Goal: Answer question/provide support

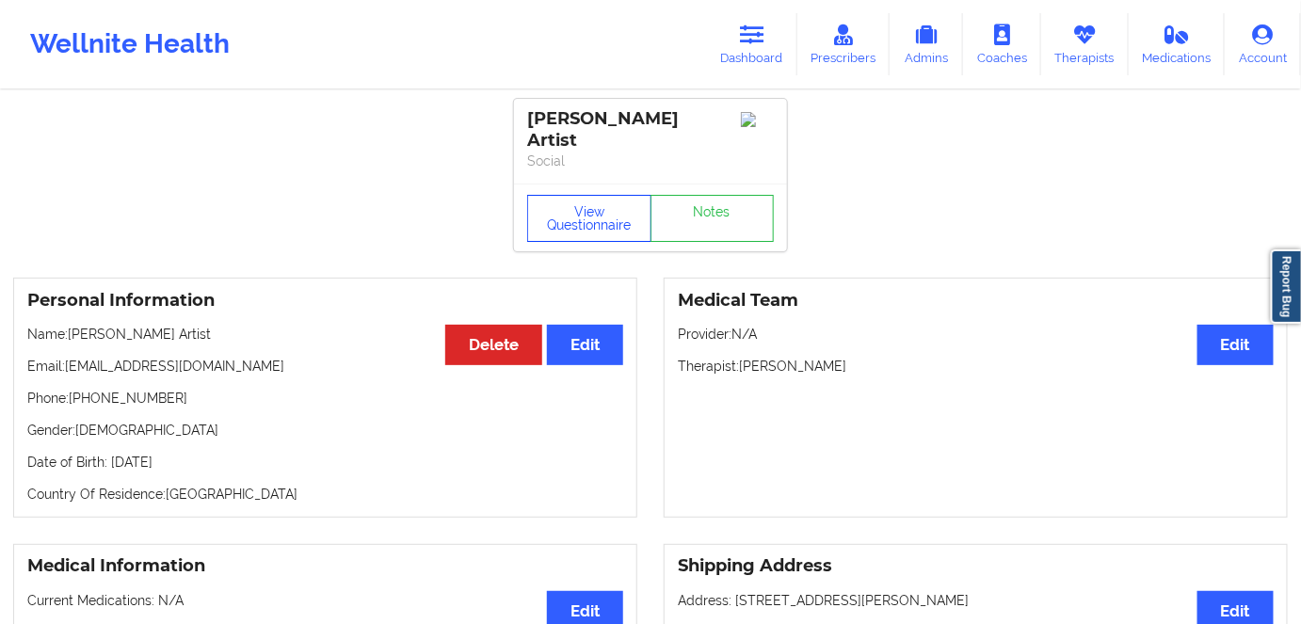
click at [569, 196] on button "View Questionnaire" at bounding box center [589, 218] width 124 height 47
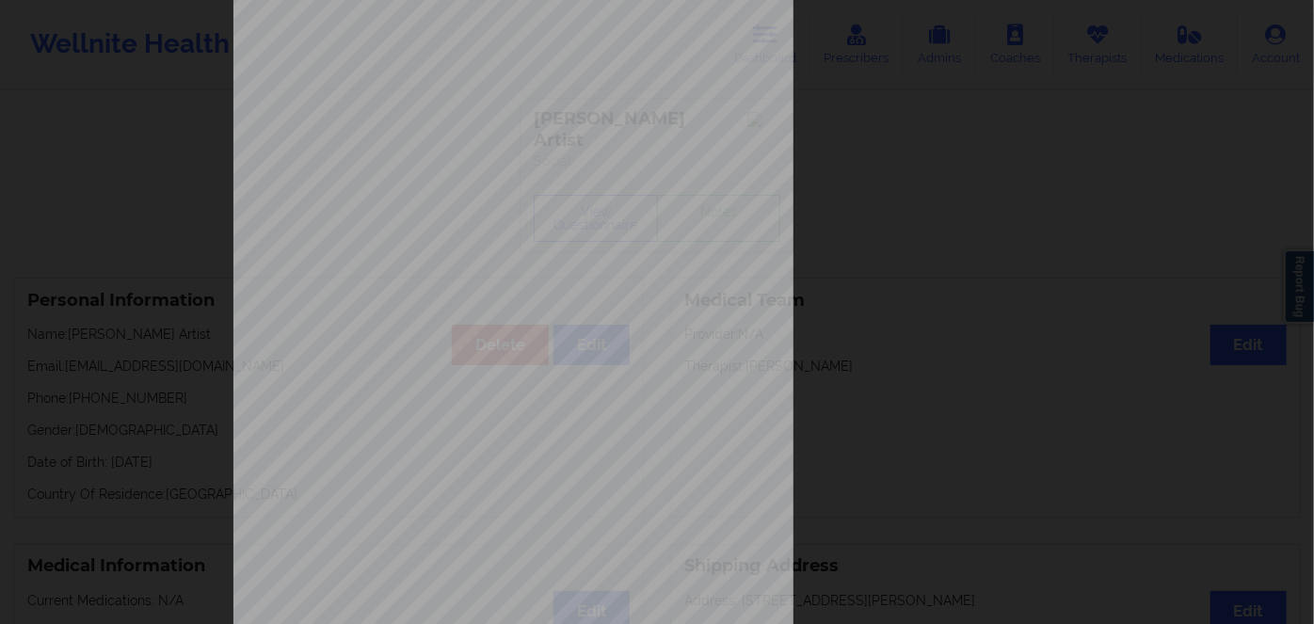
scroll to position [273, 0]
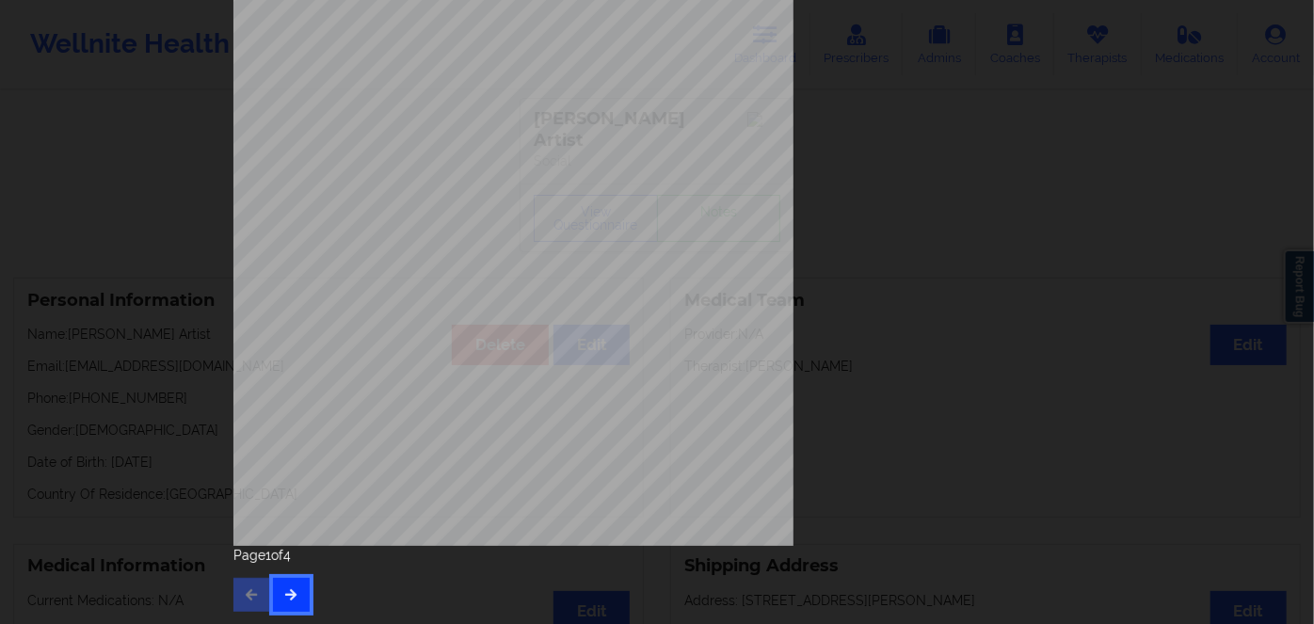
click at [302, 588] on button "button" at bounding box center [291, 595] width 37 height 34
click at [286, 585] on button "button" at bounding box center [291, 595] width 37 height 34
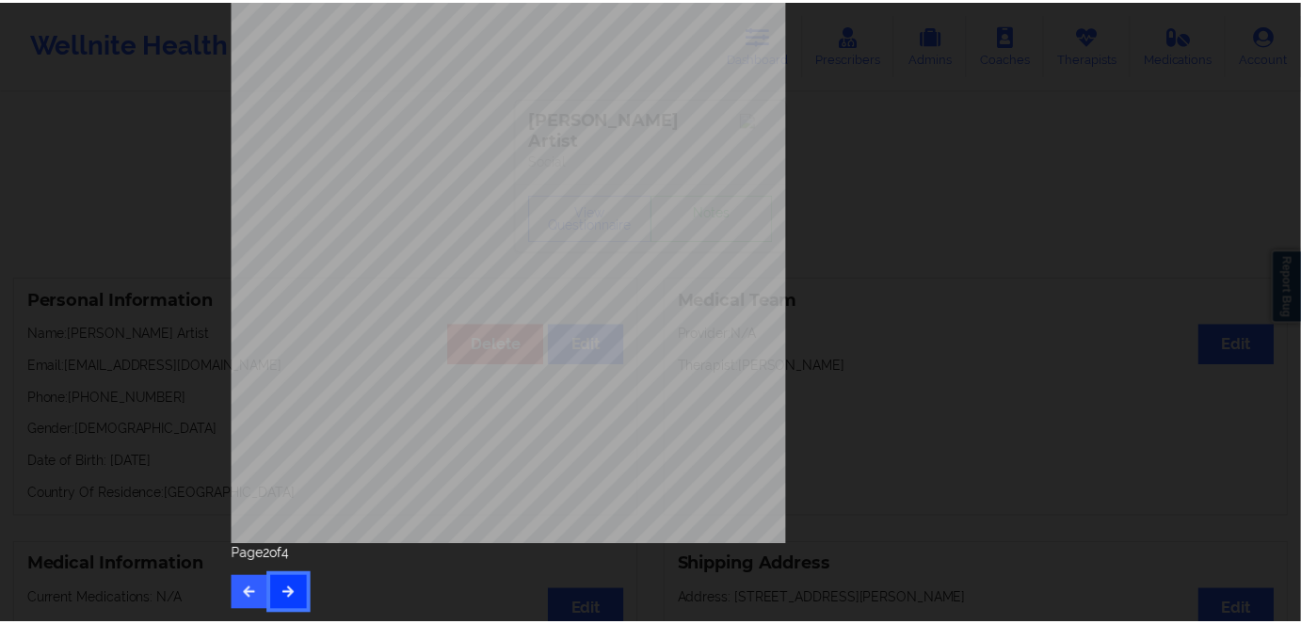
scroll to position [0, 0]
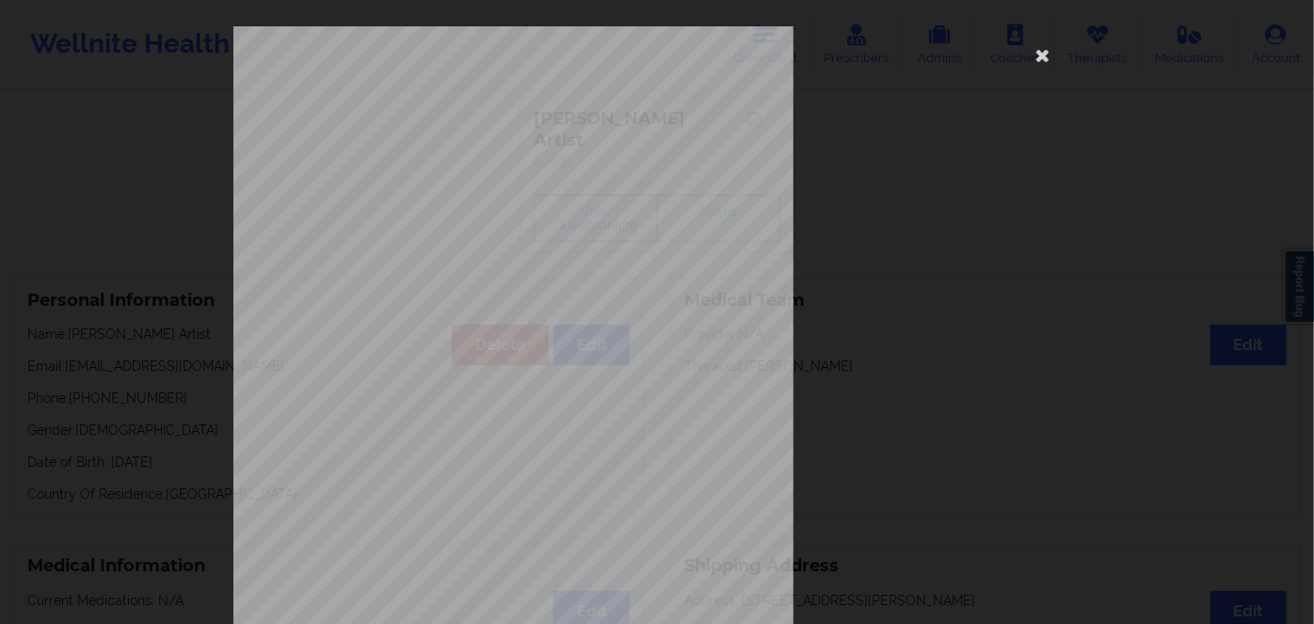
click at [446, 149] on span "KJG816756861" at bounding box center [458, 145] width 59 height 8
copy span "KJG816756861"
click at [1034, 53] on icon at bounding box center [1043, 55] width 30 height 30
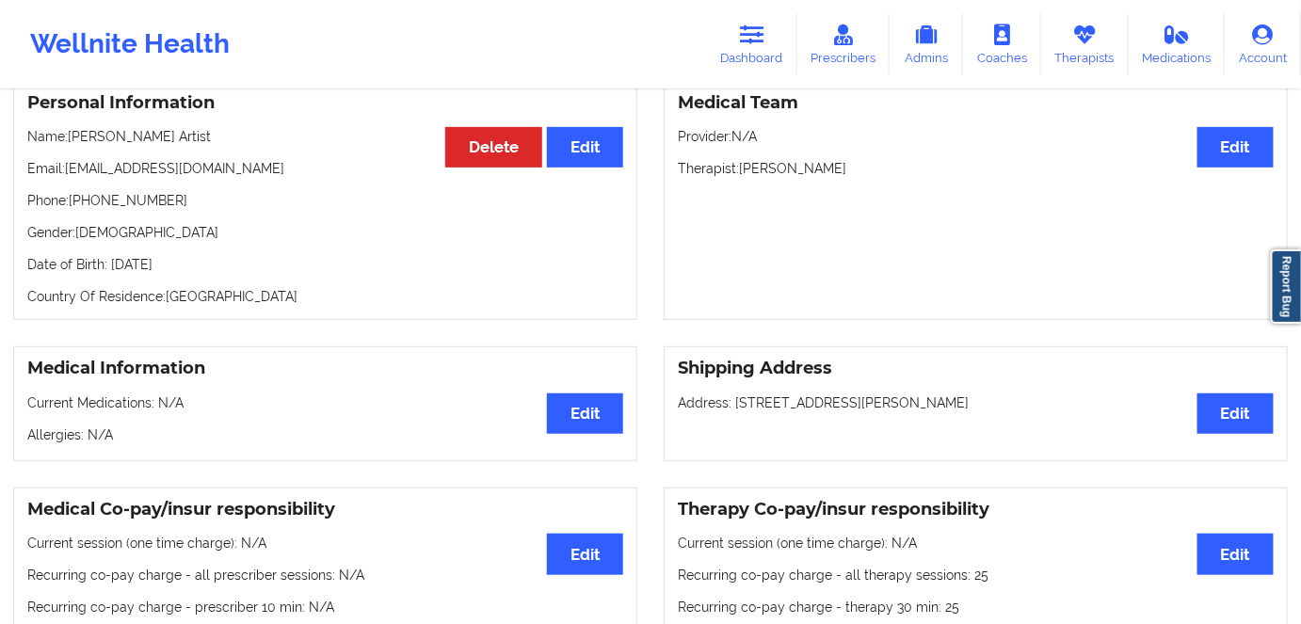
scroll to position [256, 0]
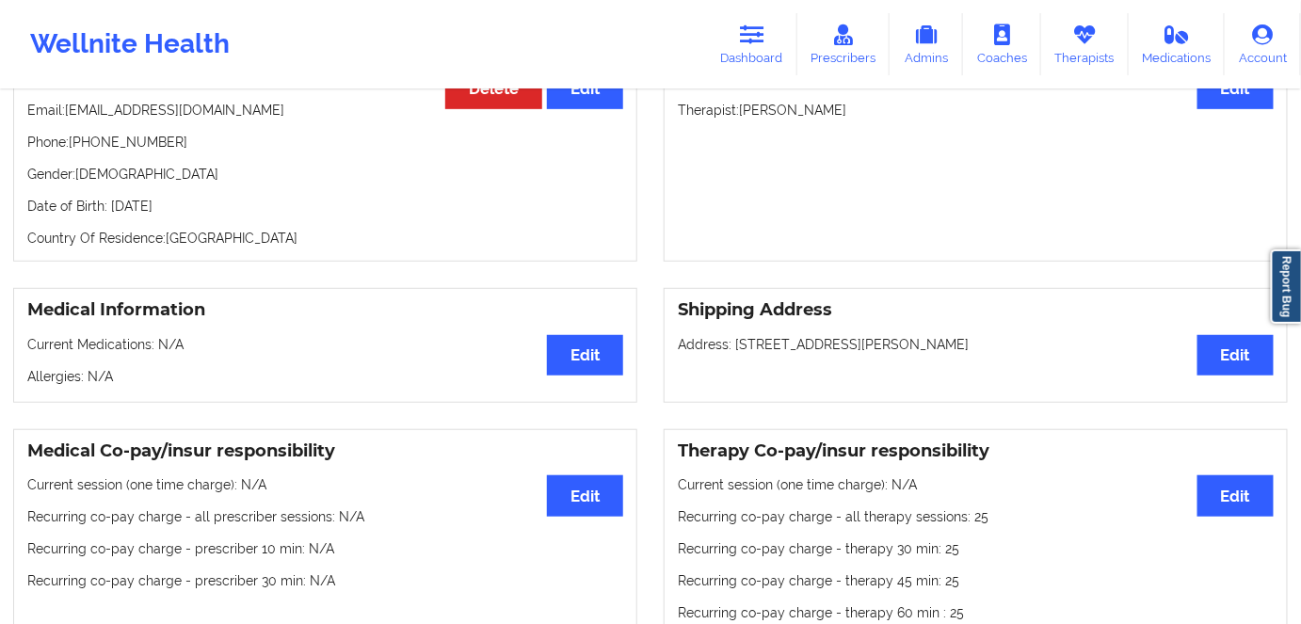
click at [201, 197] on p "Date of Birth: [DEMOGRAPHIC_DATA]" at bounding box center [325, 206] width 596 height 19
copy p "1986"
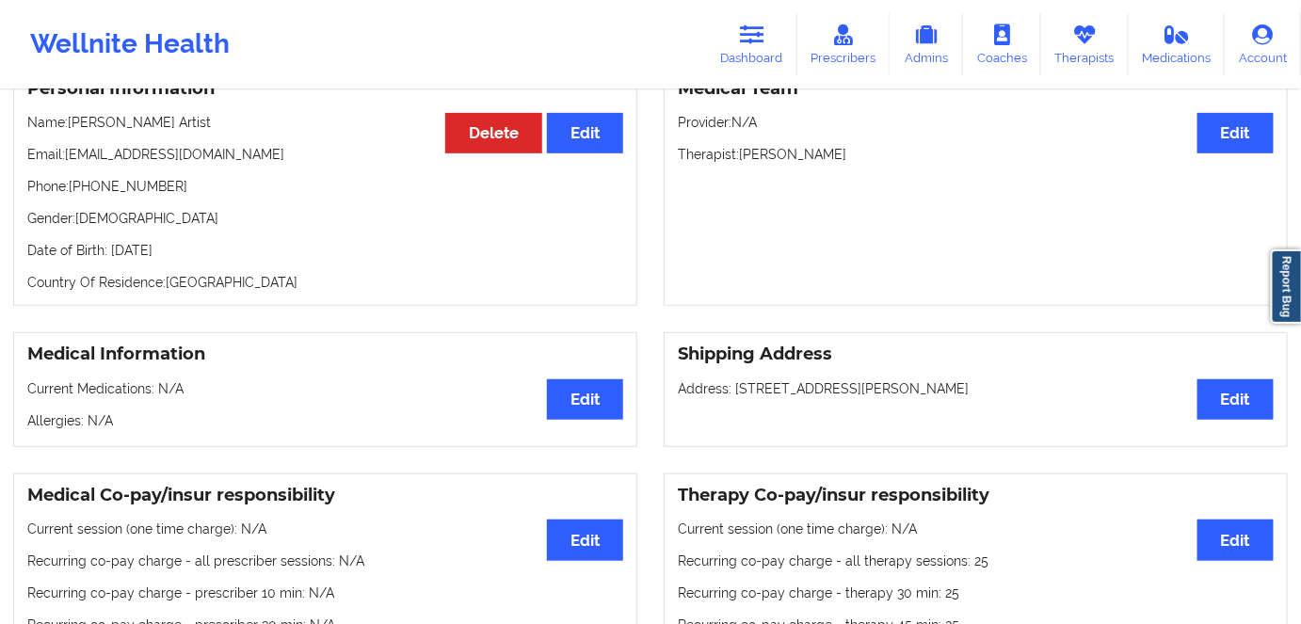
scroll to position [170, 0]
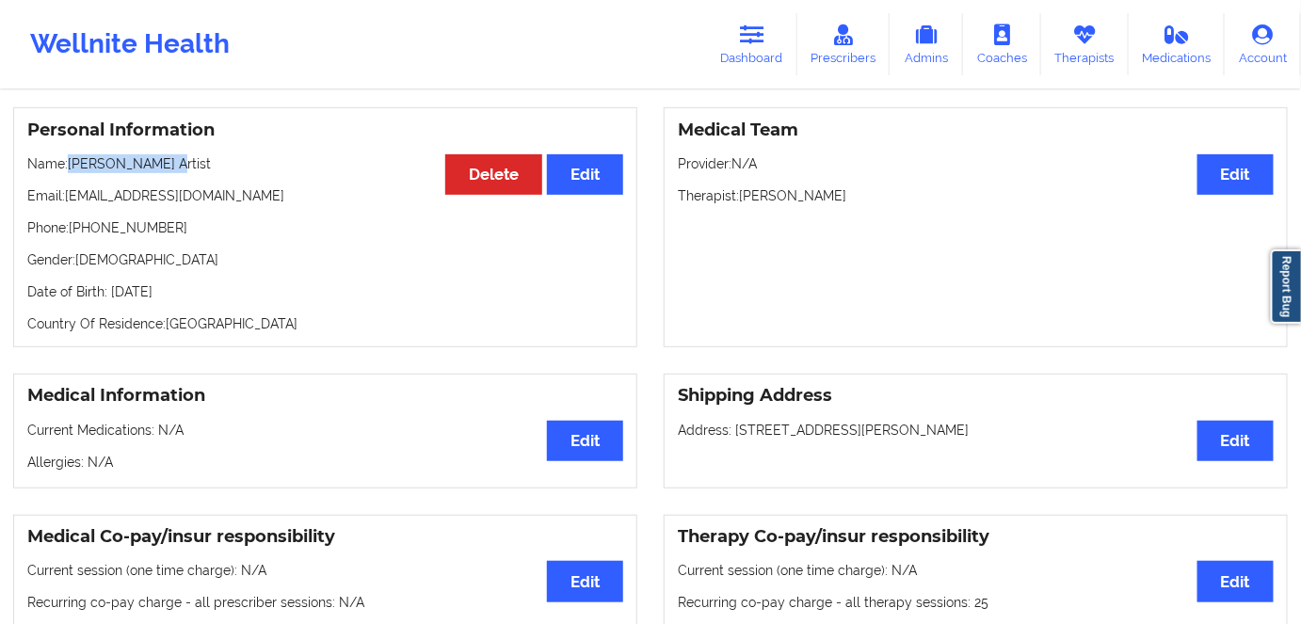
drag, startPoint x: 160, startPoint y: 138, endPoint x: 71, endPoint y: 141, distance: 89.5
click at [71, 154] on p "Name: [PERSON_NAME] Artist" at bounding box center [325, 163] width 596 height 19
copy p "[PERSON_NAME] Artist"
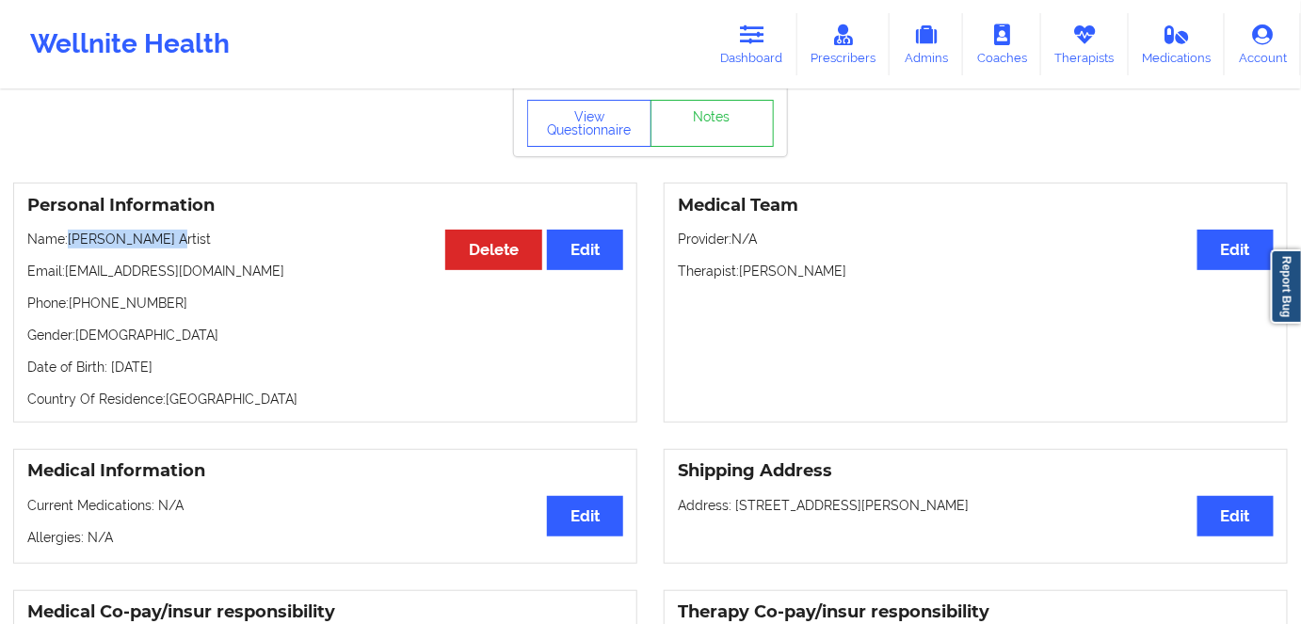
scroll to position [85, 0]
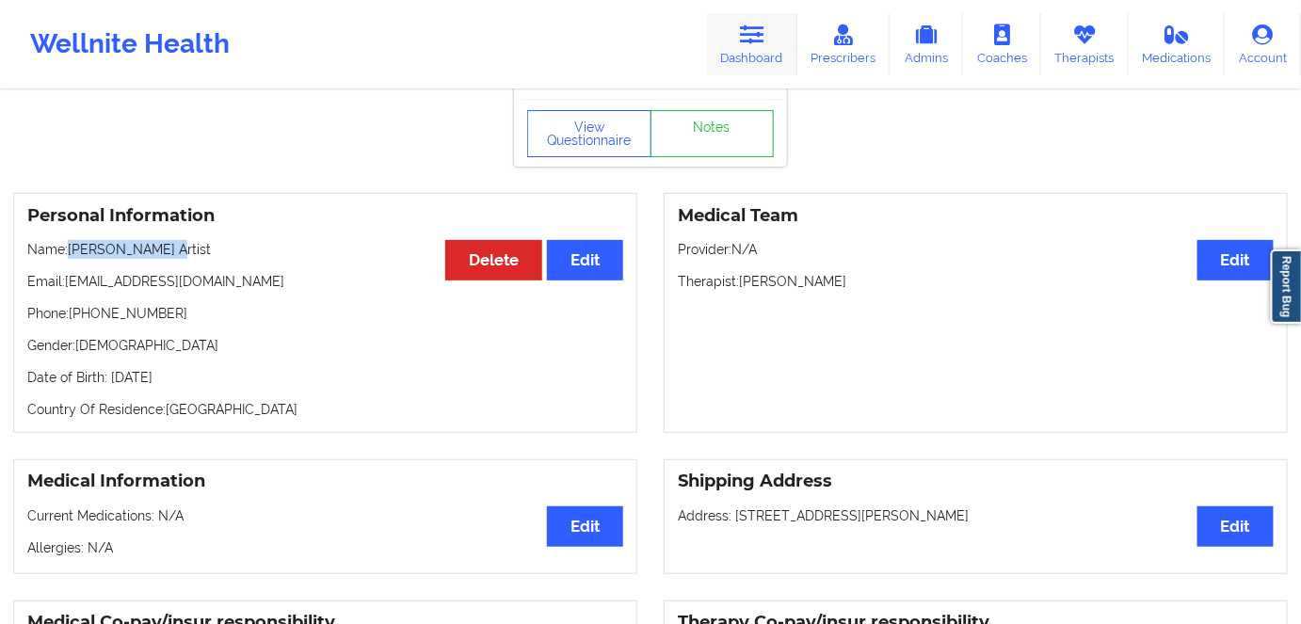
click at [737, 33] on link "Dashboard" at bounding box center [752, 44] width 90 height 62
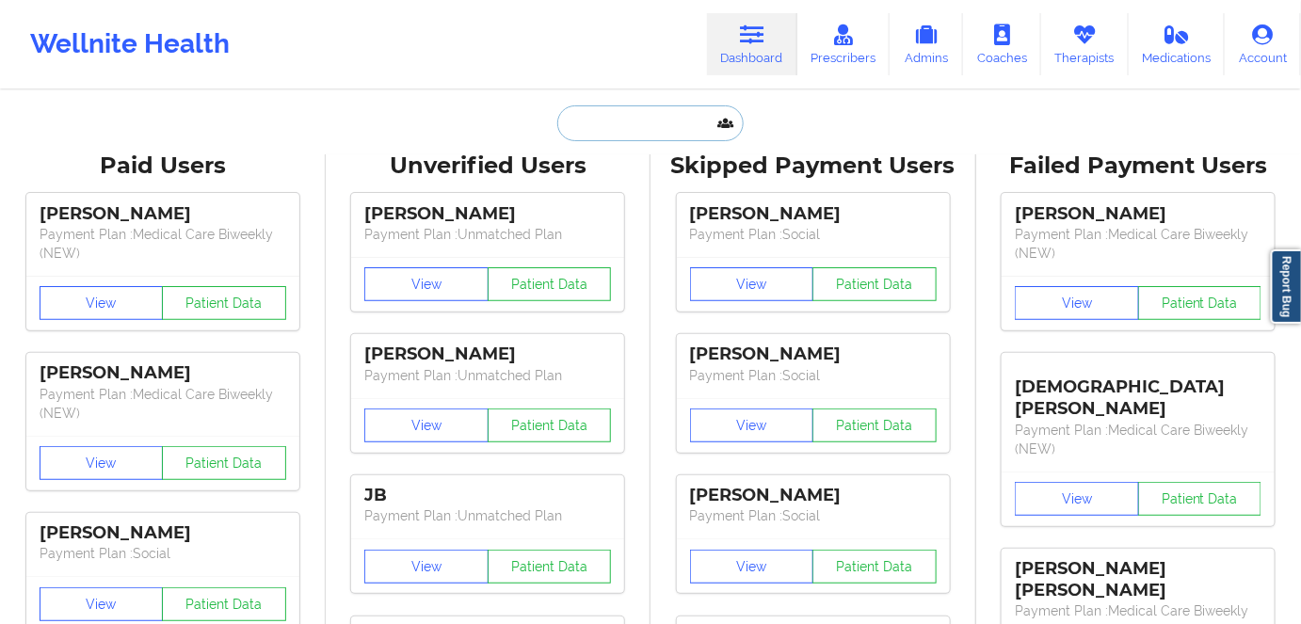
click at [610, 132] on input "text" at bounding box center [650, 123] width 186 height 36
paste input "[PERSON_NAME]"
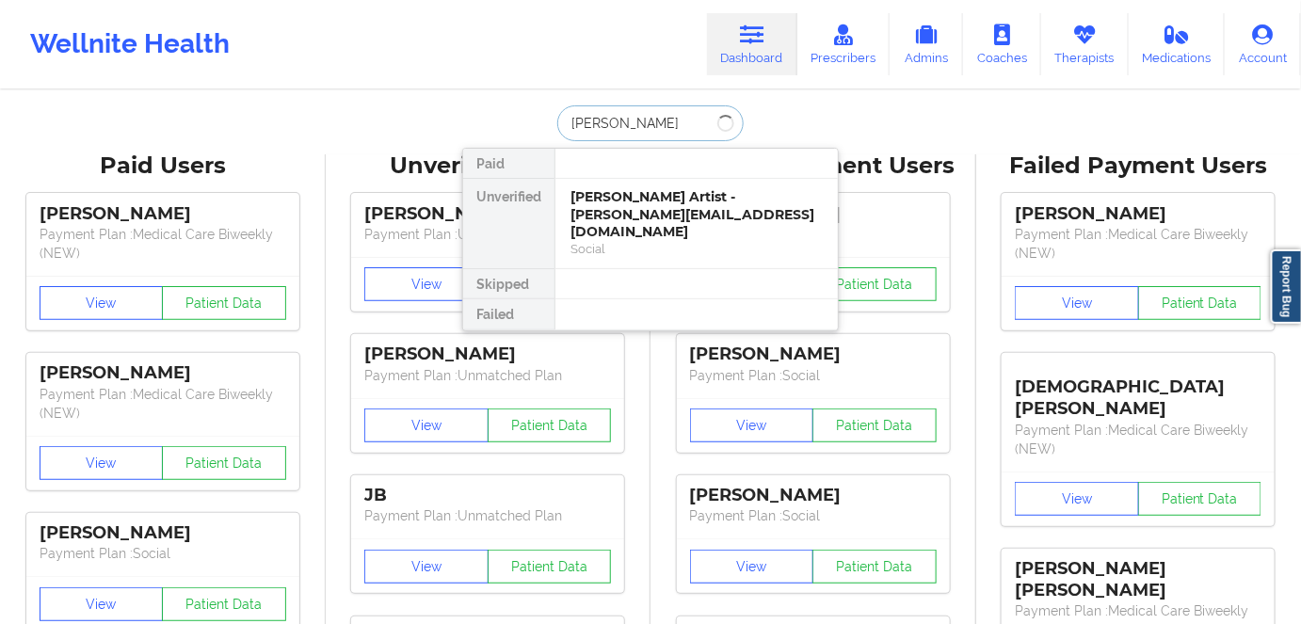
type input "[PERSON_NAME]"
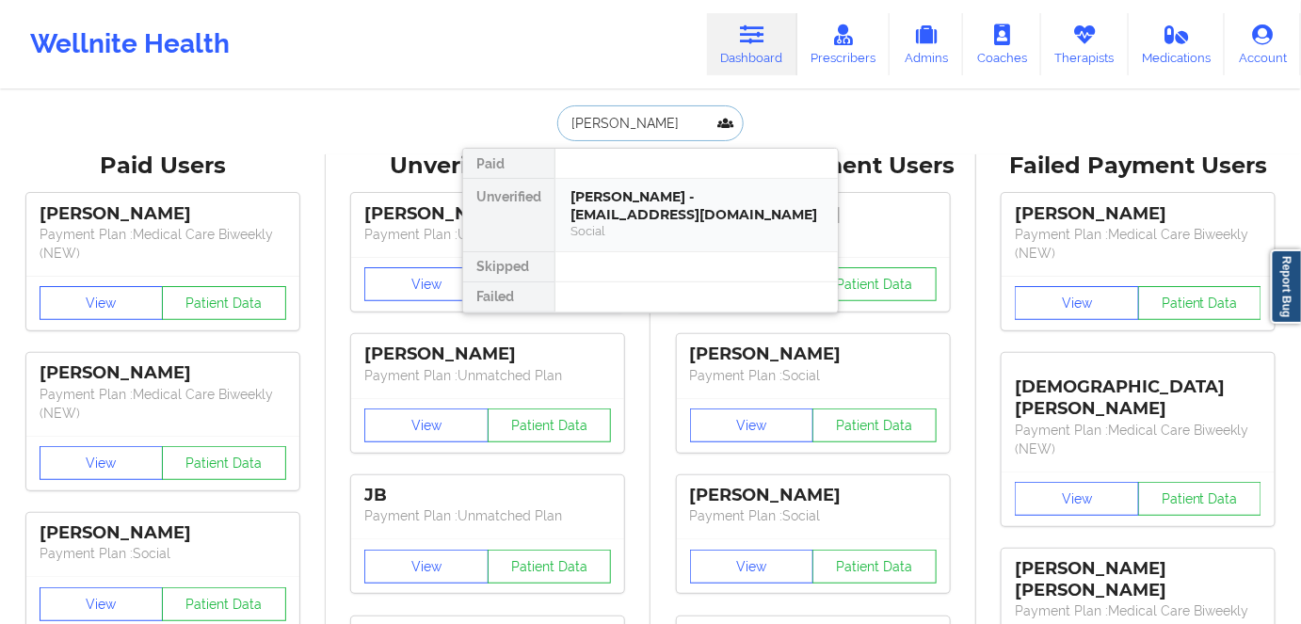
click at [653, 221] on div "[PERSON_NAME] - [EMAIL_ADDRESS][DOMAIN_NAME]" at bounding box center [697, 205] width 252 height 35
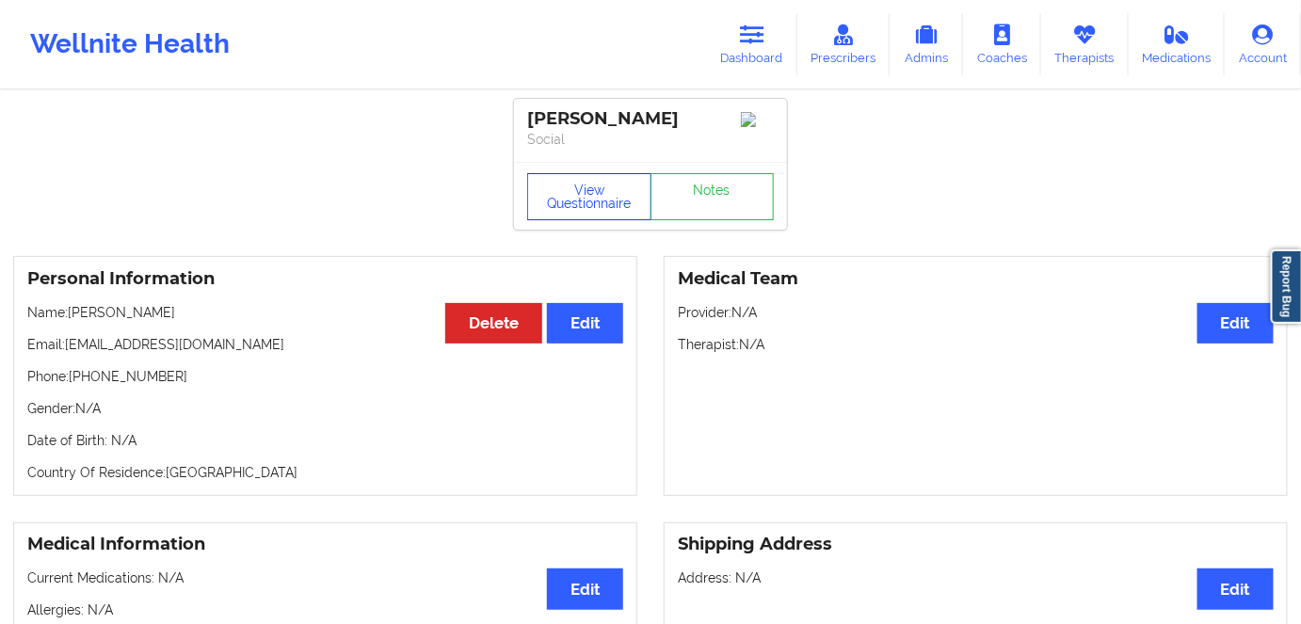
click at [576, 199] on button "View Questionnaire" at bounding box center [589, 196] width 124 height 47
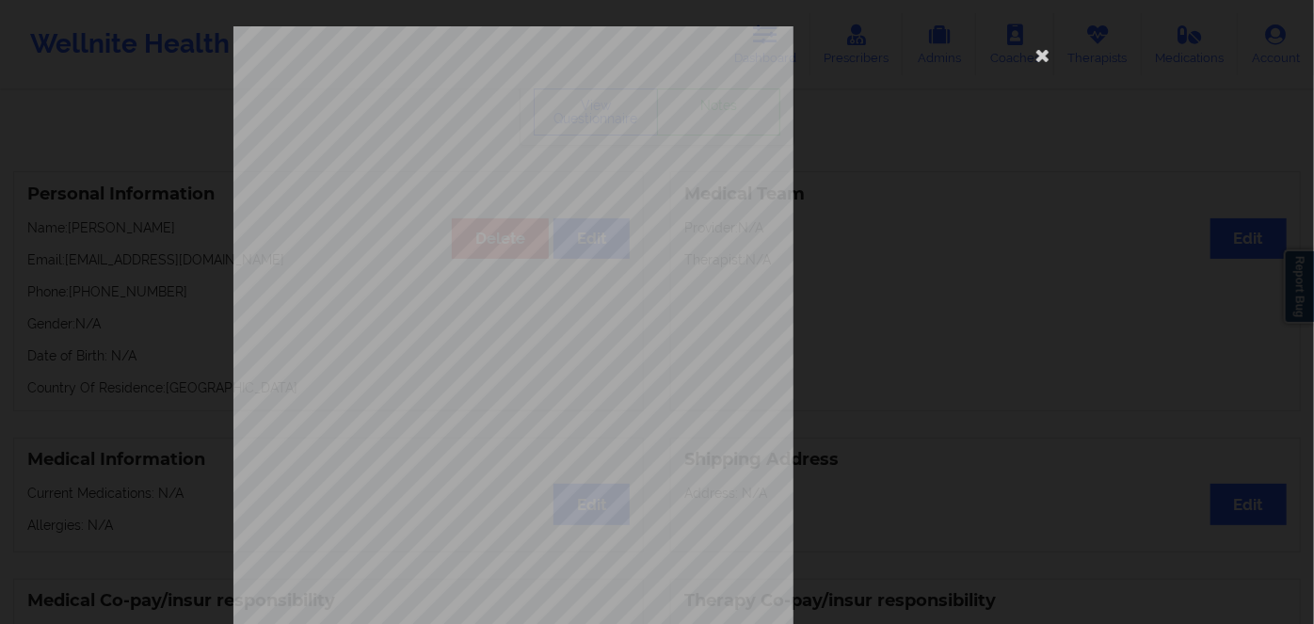
scroll to position [273, 0]
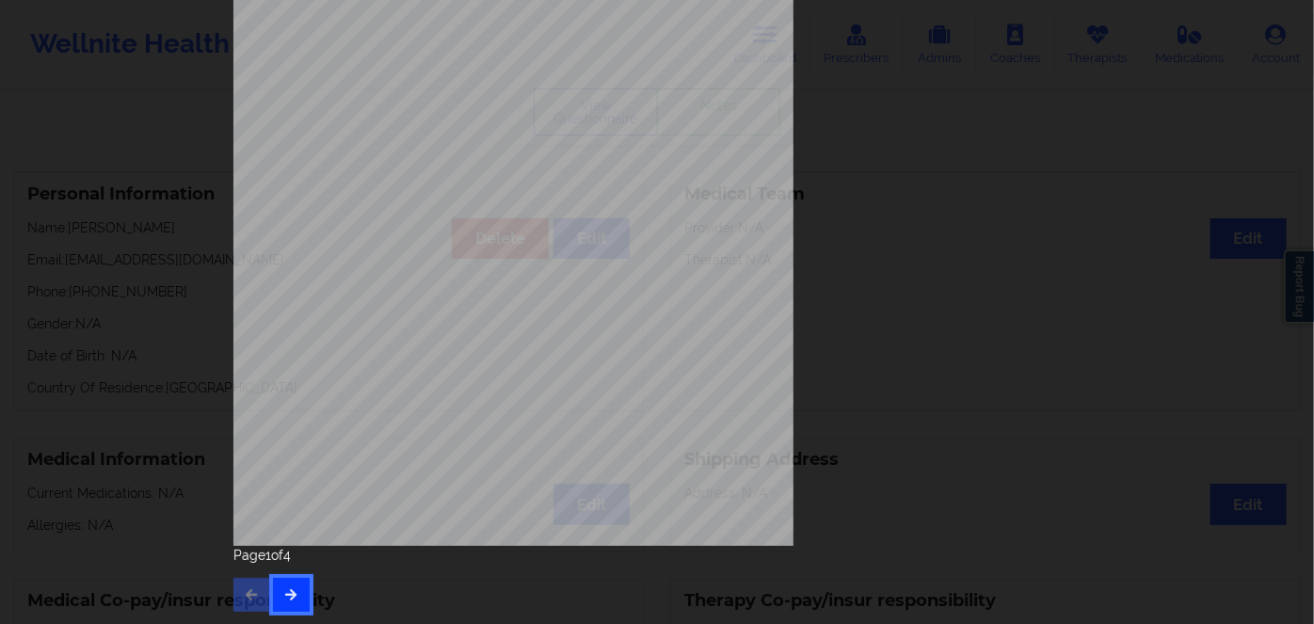
click at [281, 591] on button "button" at bounding box center [291, 595] width 37 height 34
click at [294, 597] on icon "button" at bounding box center [291, 593] width 16 height 11
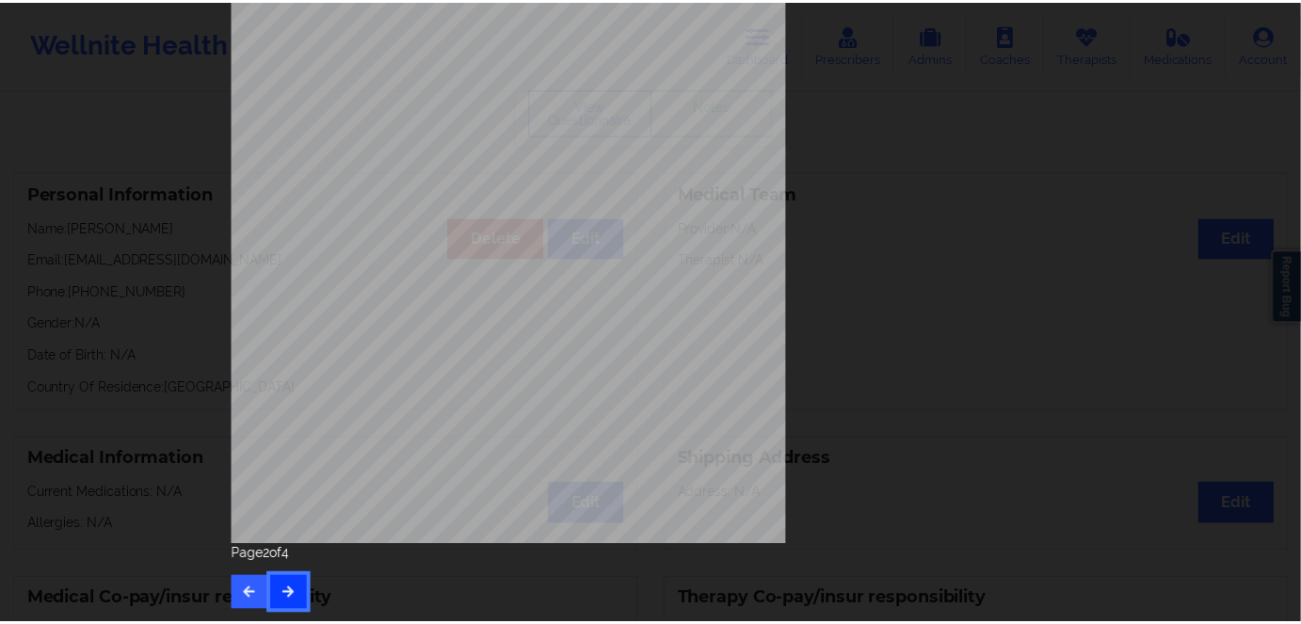
scroll to position [0, 0]
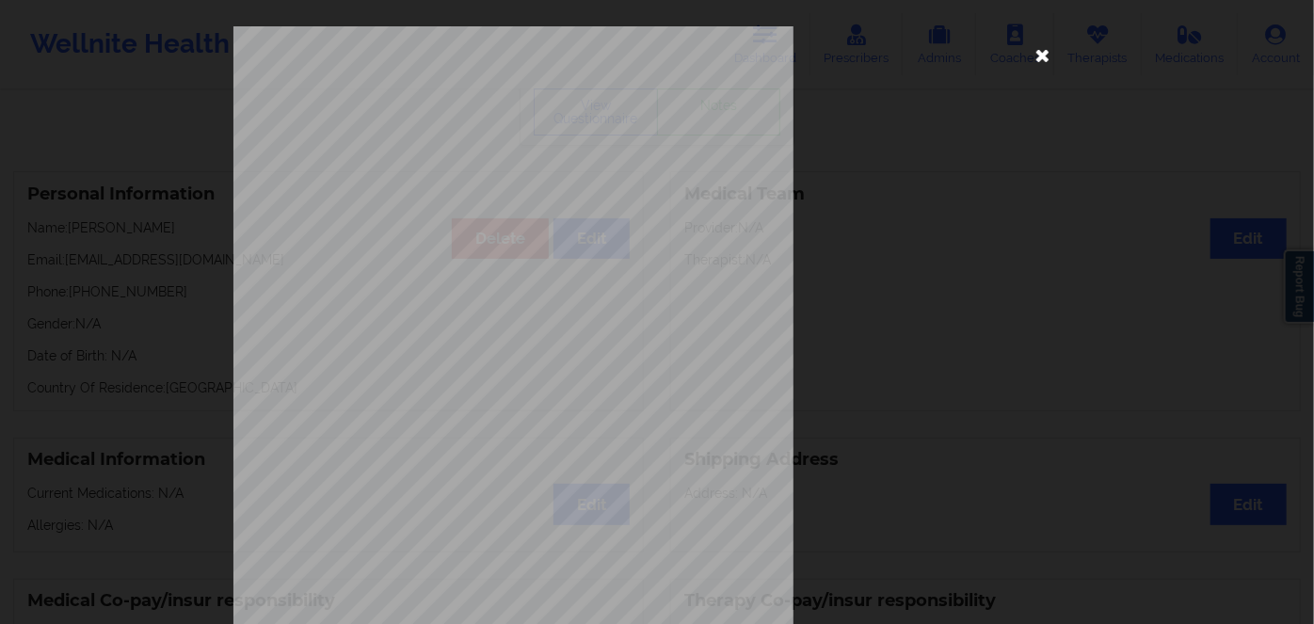
click at [1038, 51] on icon at bounding box center [1043, 55] width 30 height 30
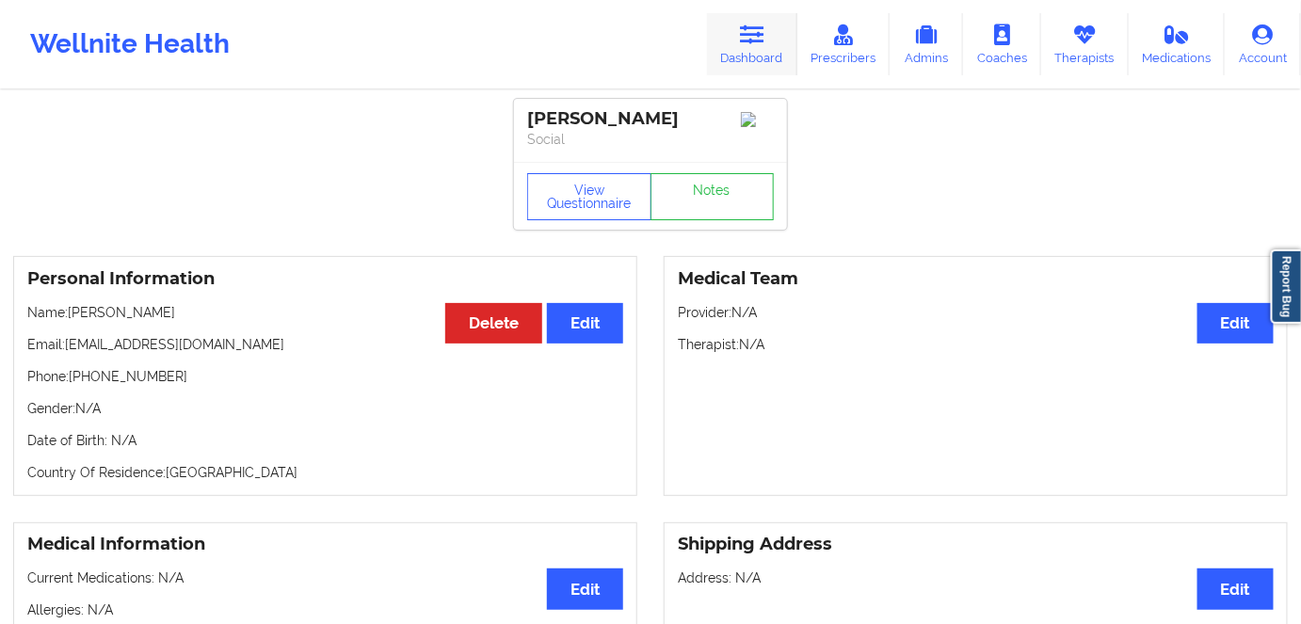
click at [749, 67] on link "Dashboard" at bounding box center [752, 44] width 90 height 62
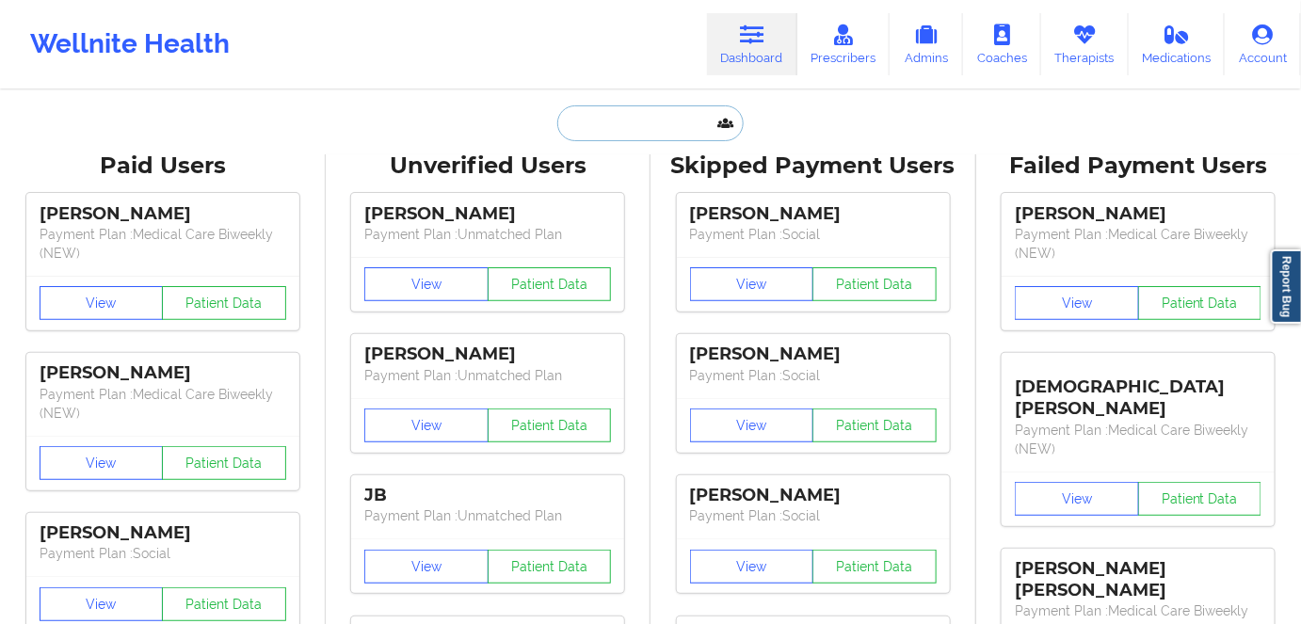
click at [656, 128] on input "text" at bounding box center [650, 123] width 186 height 36
paste input "[PERSON_NAME] Quick"
type input "[PERSON_NAME] Quick"
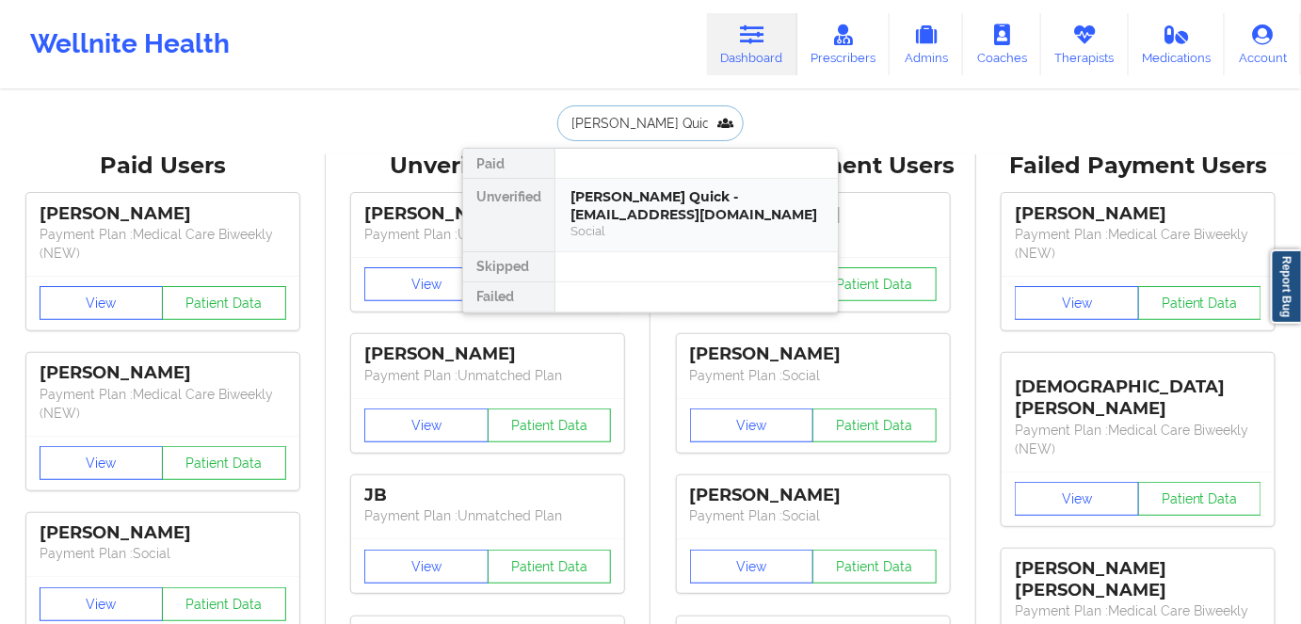
click at [675, 194] on div "[PERSON_NAME] Quick - [EMAIL_ADDRESS][DOMAIN_NAME]" at bounding box center [697, 205] width 252 height 35
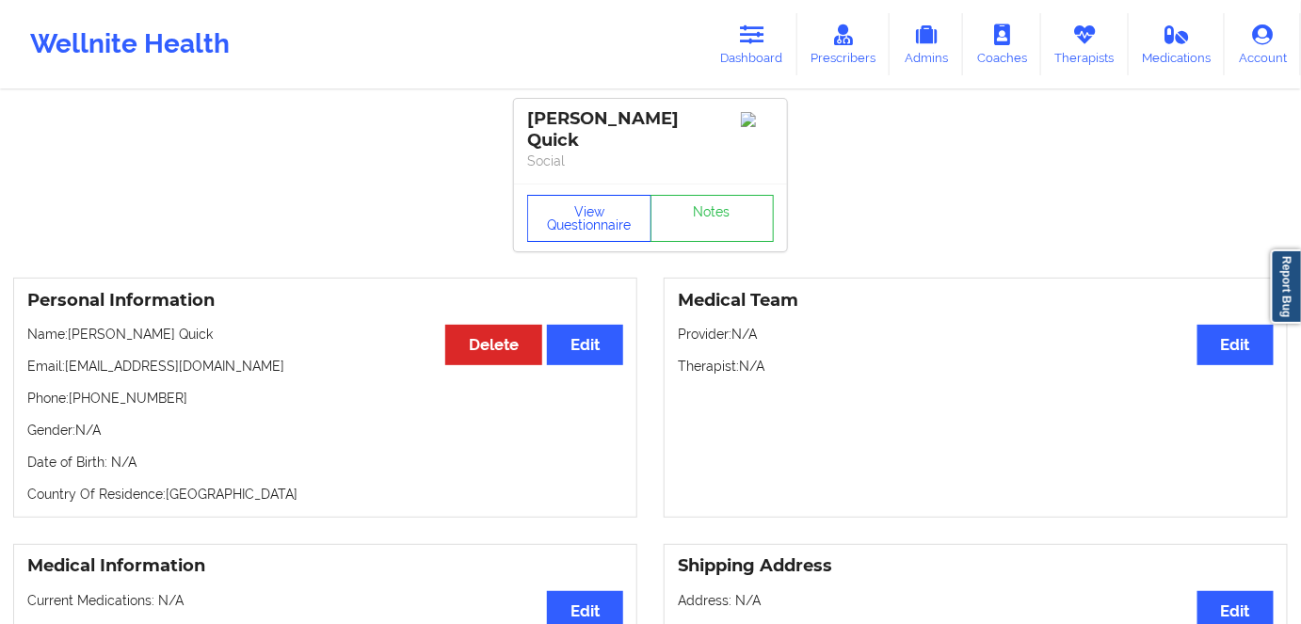
drag, startPoint x: 592, startPoint y: 197, endPoint x: 627, endPoint y: 119, distance: 85.6
click at [592, 197] on button "View Questionnaire" at bounding box center [589, 218] width 124 height 47
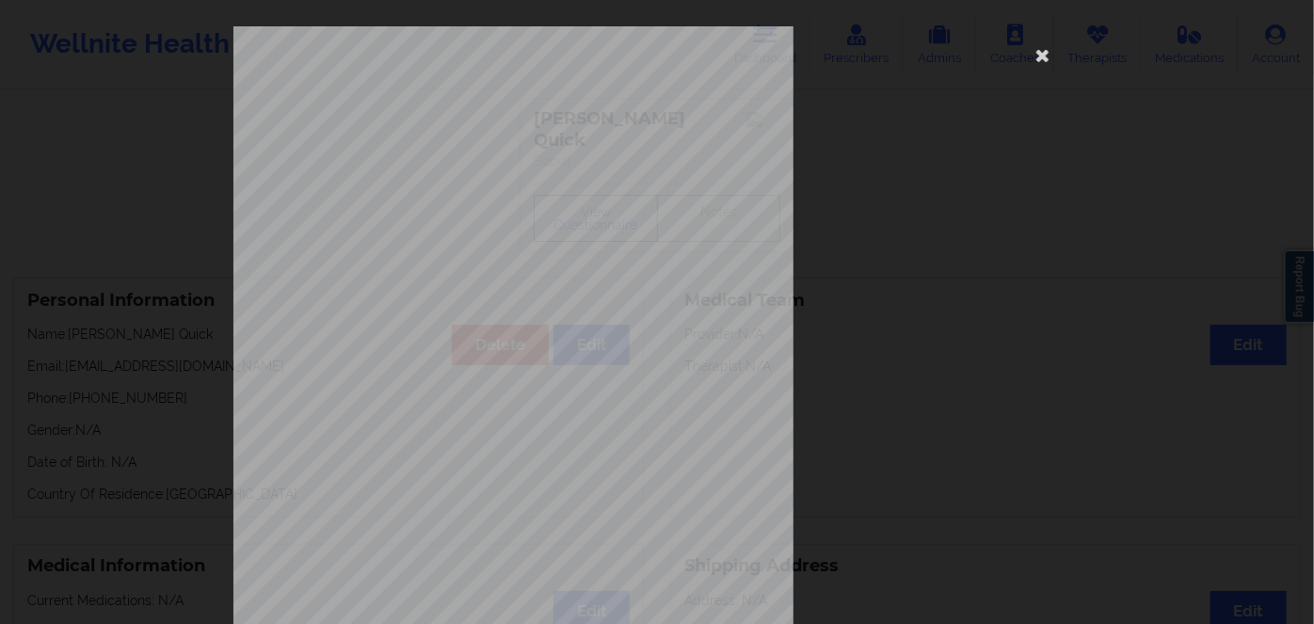
scroll to position [273, 0]
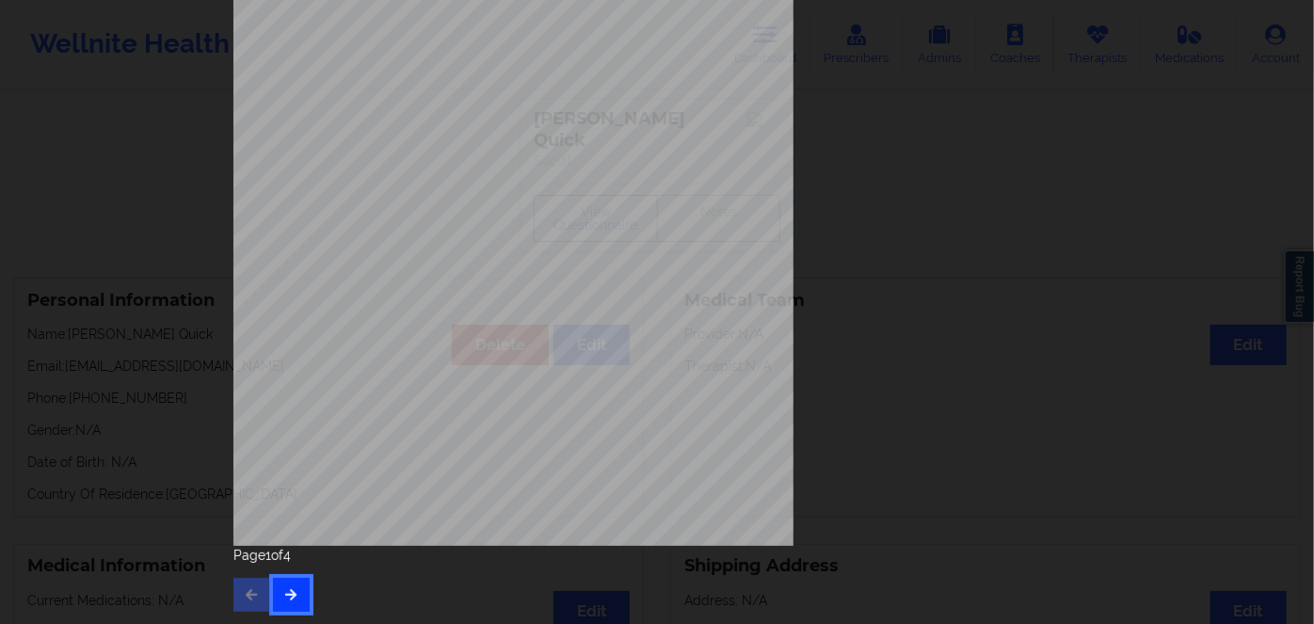
click at [287, 590] on icon "button" at bounding box center [291, 593] width 16 height 11
click at [295, 590] on button "button" at bounding box center [291, 595] width 37 height 34
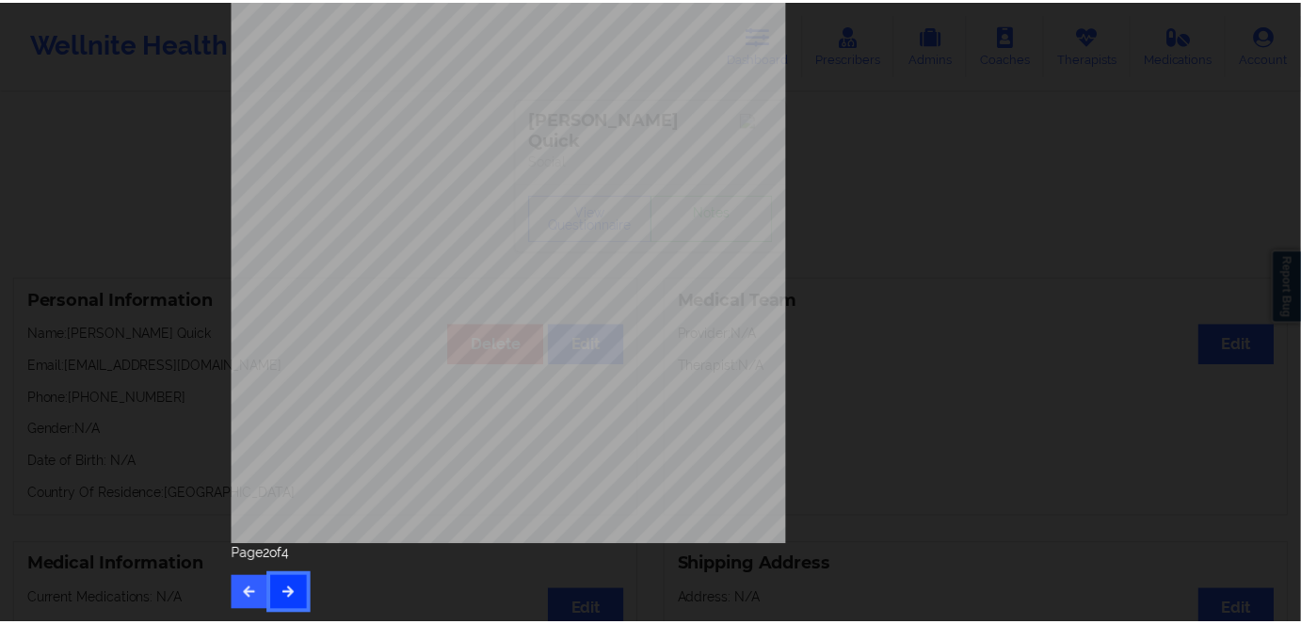
scroll to position [0, 0]
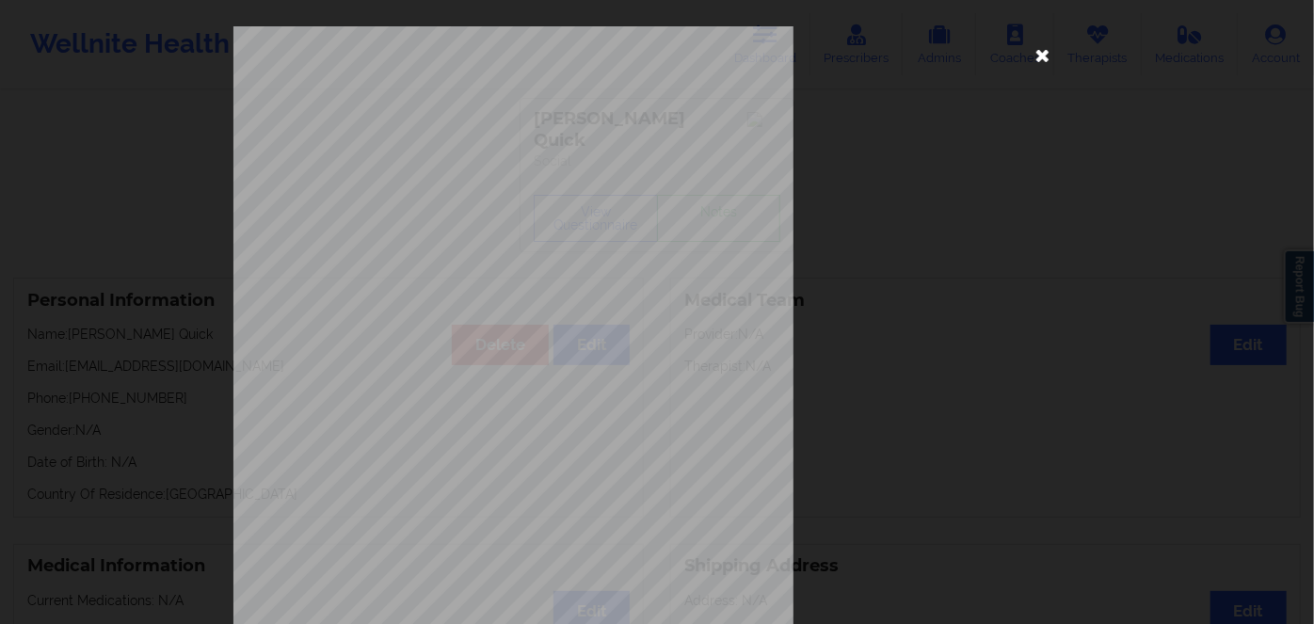
click at [1041, 48] on icon at bounding box center [1043, 55] width 30 height 30
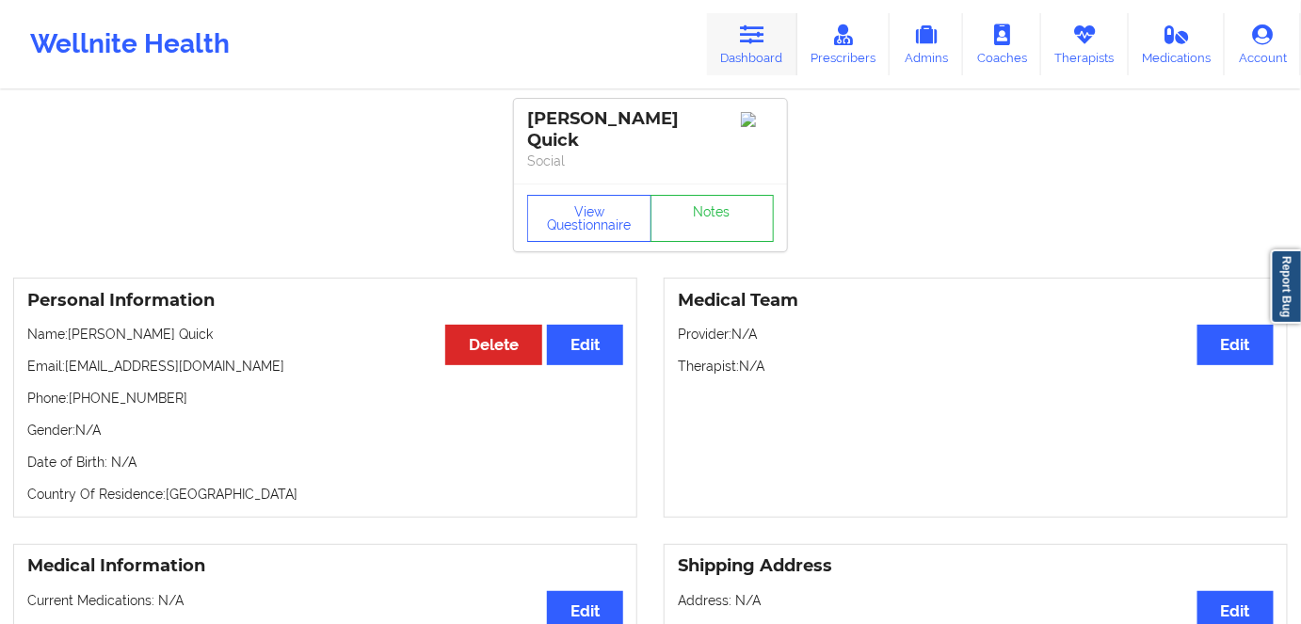
click at [764, 40] on icon at bounding box center [752, 34] width 24 height 21
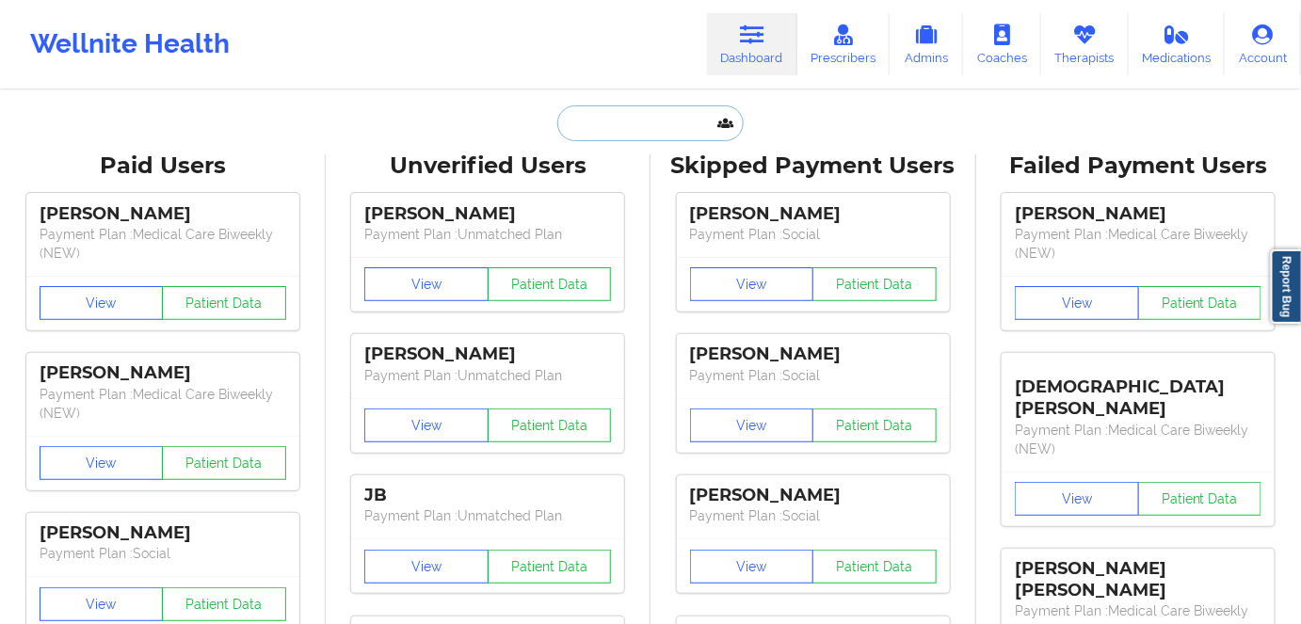
click at [662, 137] on input "text" at bounding box center [650, 123] width 186 height 36
paste input "[PERSON_NAME] Mudra"
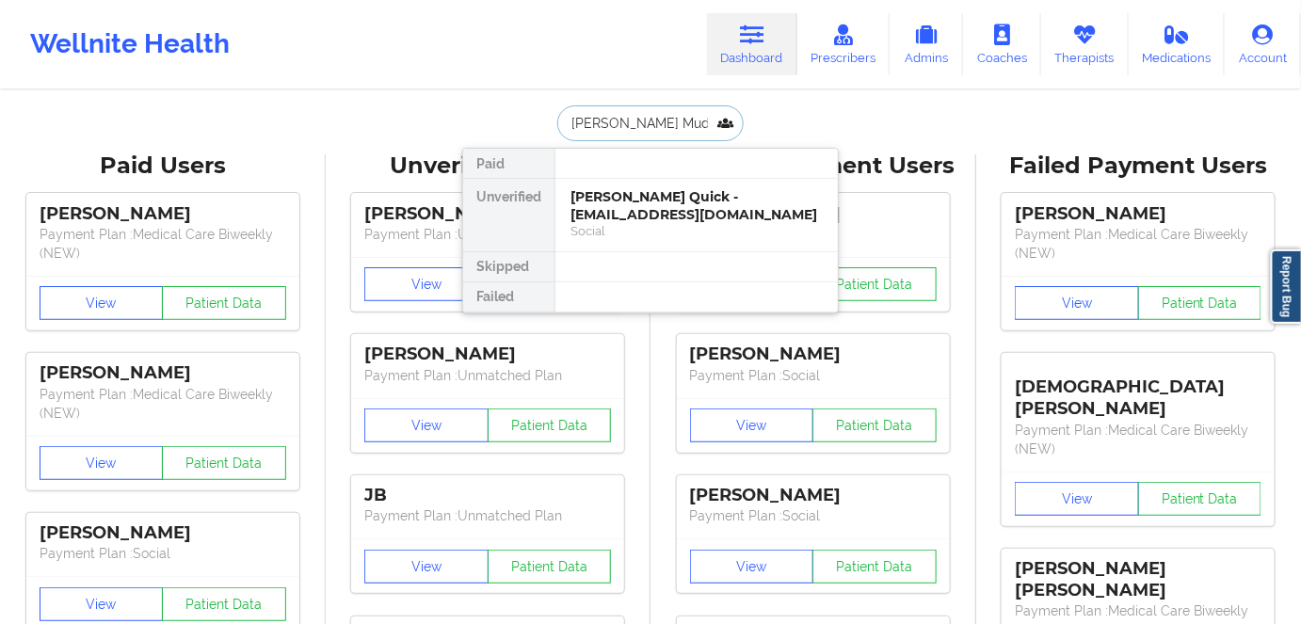
type input "[PERSON_NAME] Mudra"
click at [683, 118] on input "[PERSON_NAME] Mudra" at bounding box center [650, 123] width 186 height 36
click at [682, 206] on div "[PERSON_NAME] Mudra - [EMAIL_ADDRESS][DOMAIN_NAME]" at bounding box center [697, 205] width 252 height 35
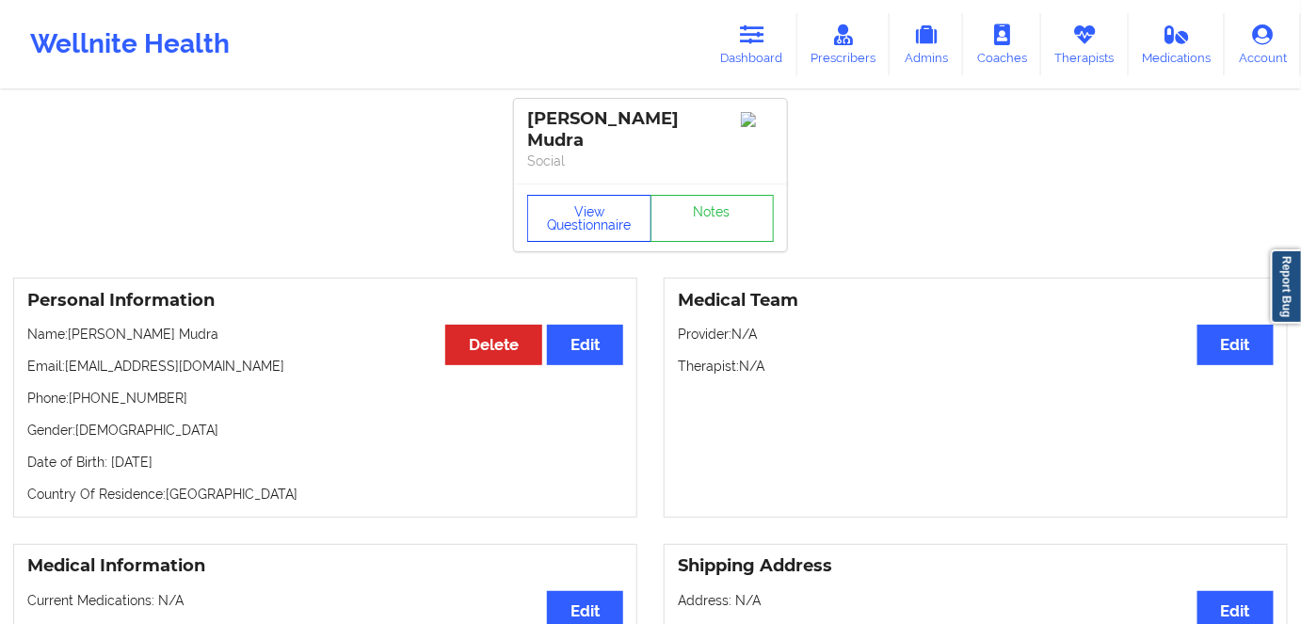
click at [560, 195] on button "View Questionnaire" at bounding box center [589, 218] width 124 height 47
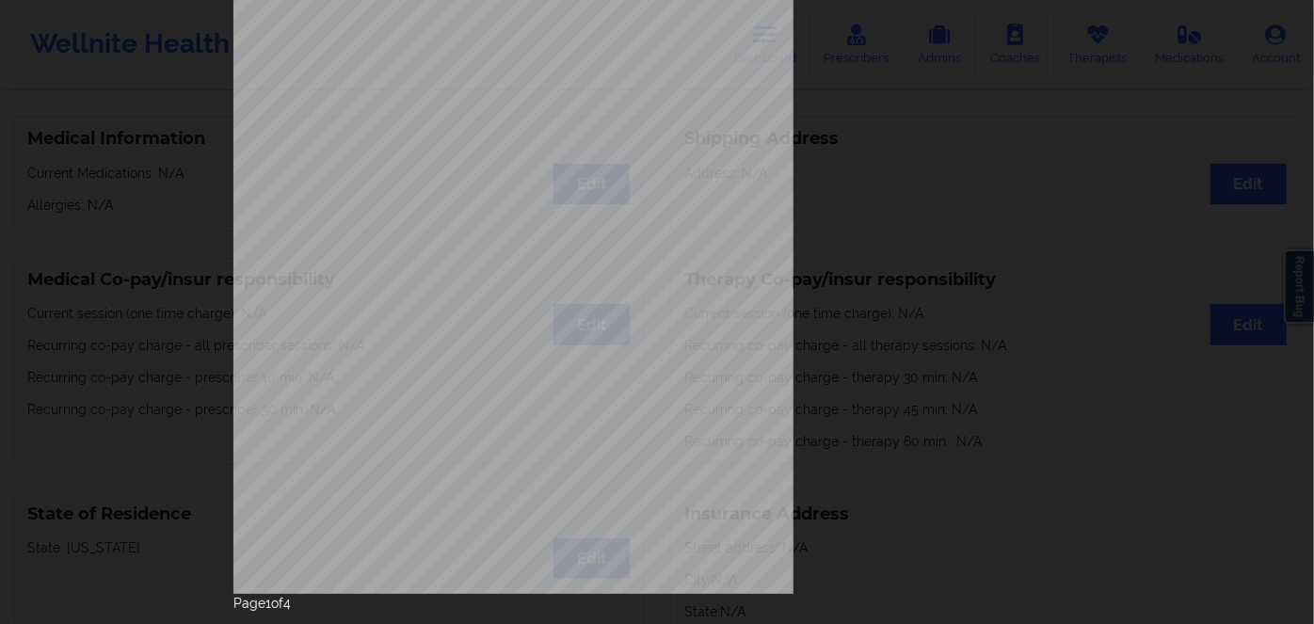
scroll to position [273, 0]
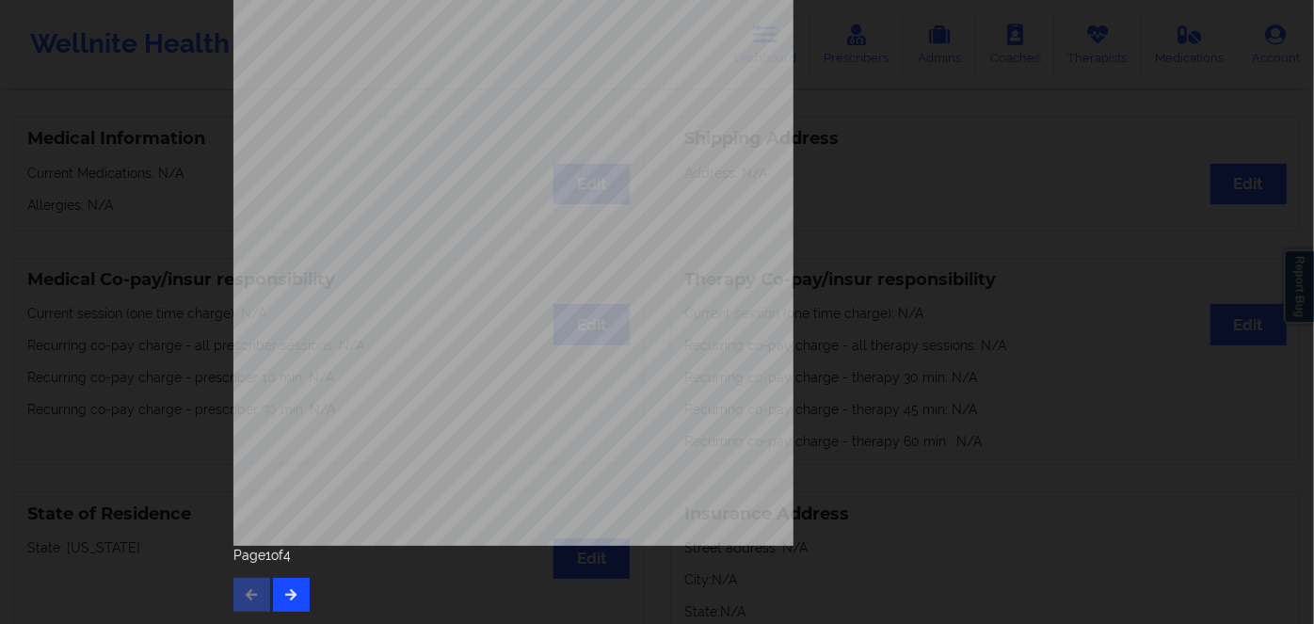
drag, startPoint x: 306, startPoint y: 586, endPoint x: 296, endPoint y: 582, distance: 11.0
click at [301, 586] on div "Page 1 of 4" at bounding box center [657, 579] width 847 height 66
click at [286, 587] on button "button" at bounding box center [291, 595] width 37 height 34
click at [282, 584] on button "button" at bounding box center [291, 595] width 37 height 34
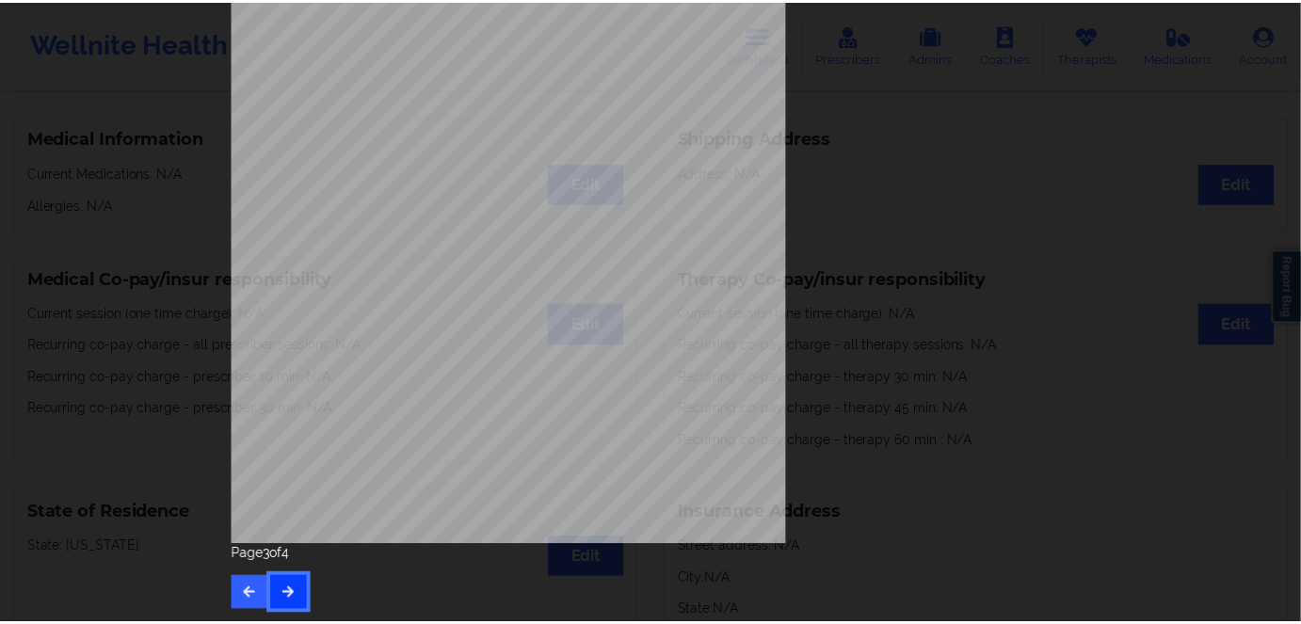
scroll to position [0, 0]
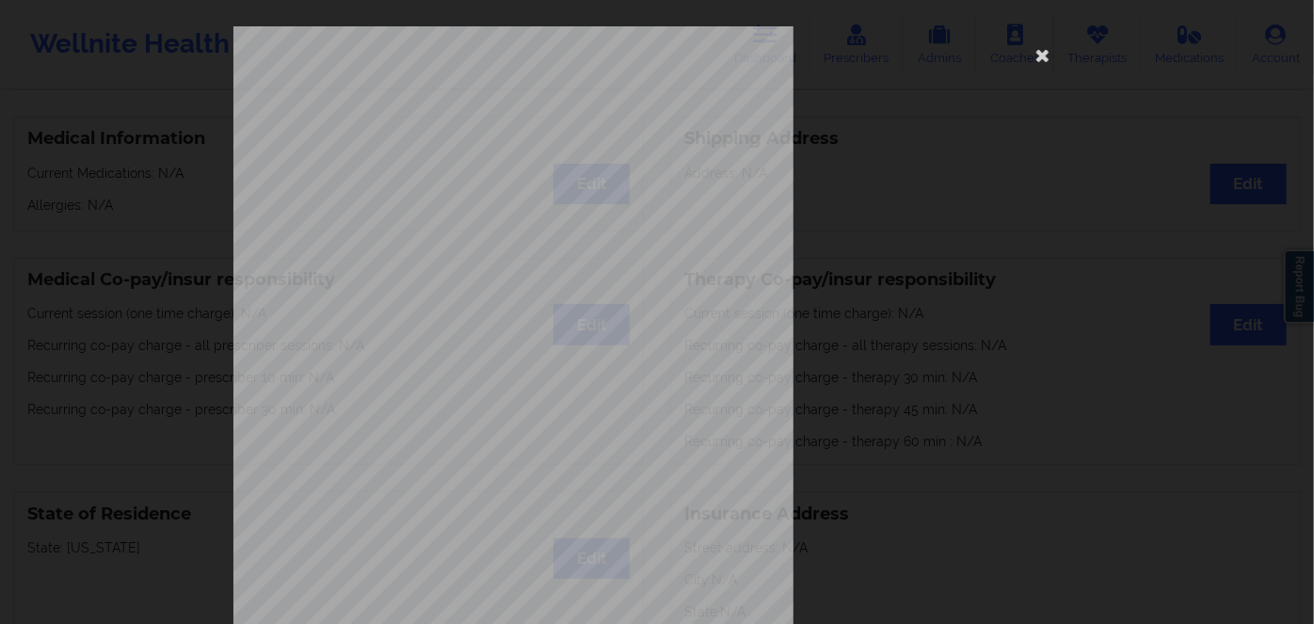
click at [456, 149] on span "R61360341" at bounding box center [451, 145] width 44 height 8
click at [459, 141] on span "R61360341" at bounding box center [451, 145] width 44 height 8
copy span "R61360341"
drag, startPoint x: 1039, startPoint y: 63, endPoint x: 846, endPoint y: 265, distance: 279.0
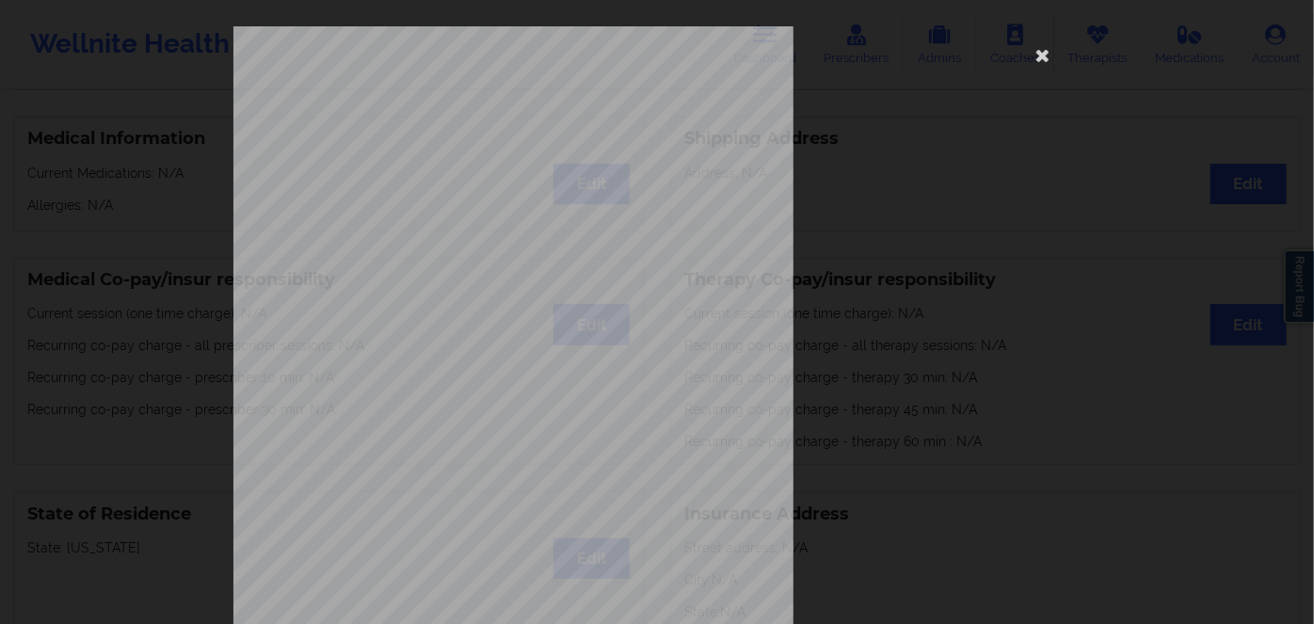
click at [1039, 61] on icon at bounding box center [1043, 55] width 30 height 30
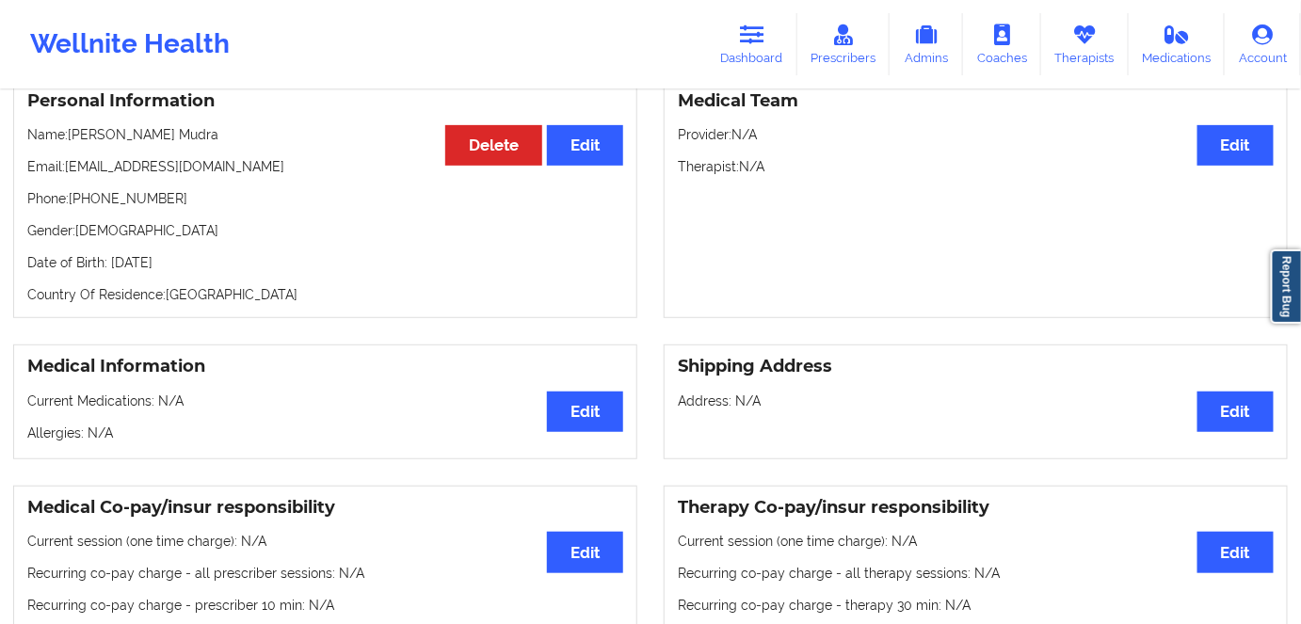
scroll to position [170, 0]
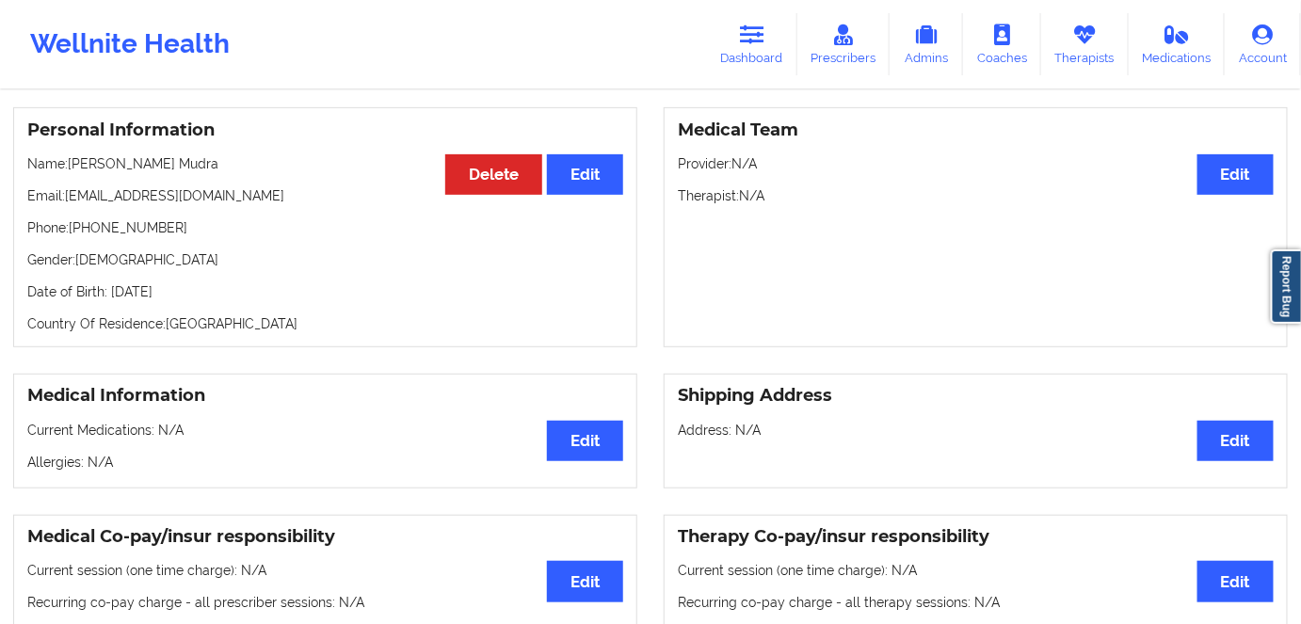
click at [222, 282] on p "Date of Birth: [DEMOGRAPHIC_DATA]" at bounding box center [325, 291] width 596 height 19
copy p "1986"
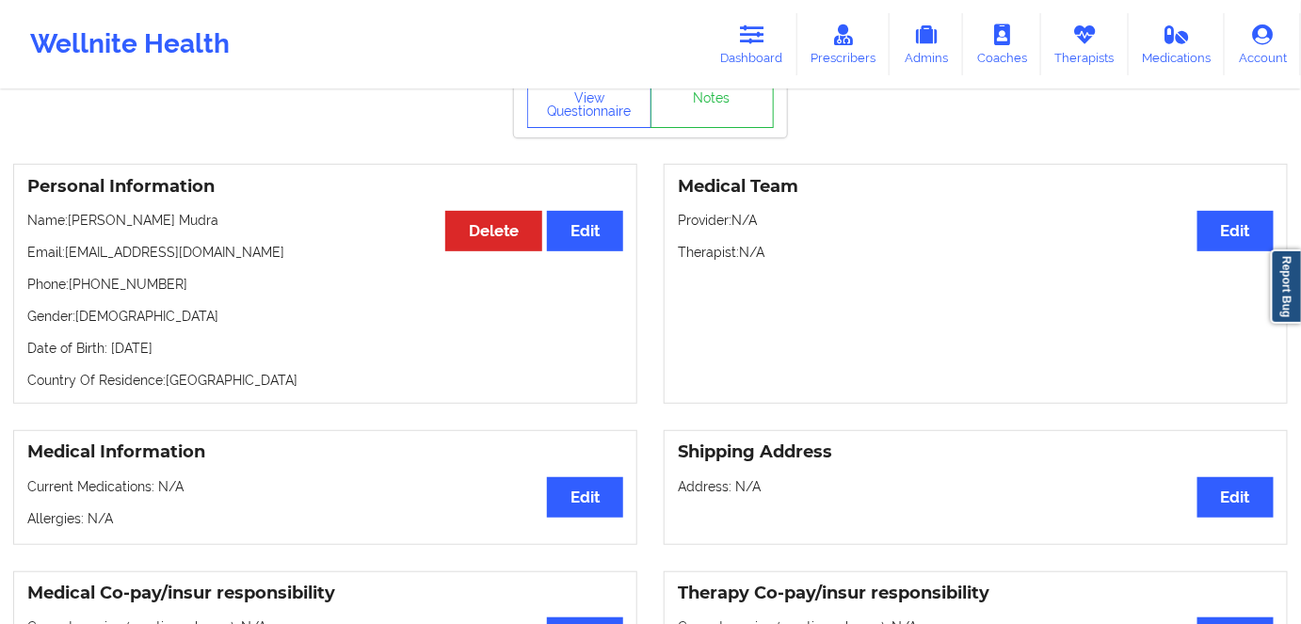
scroll to position [85, 0]
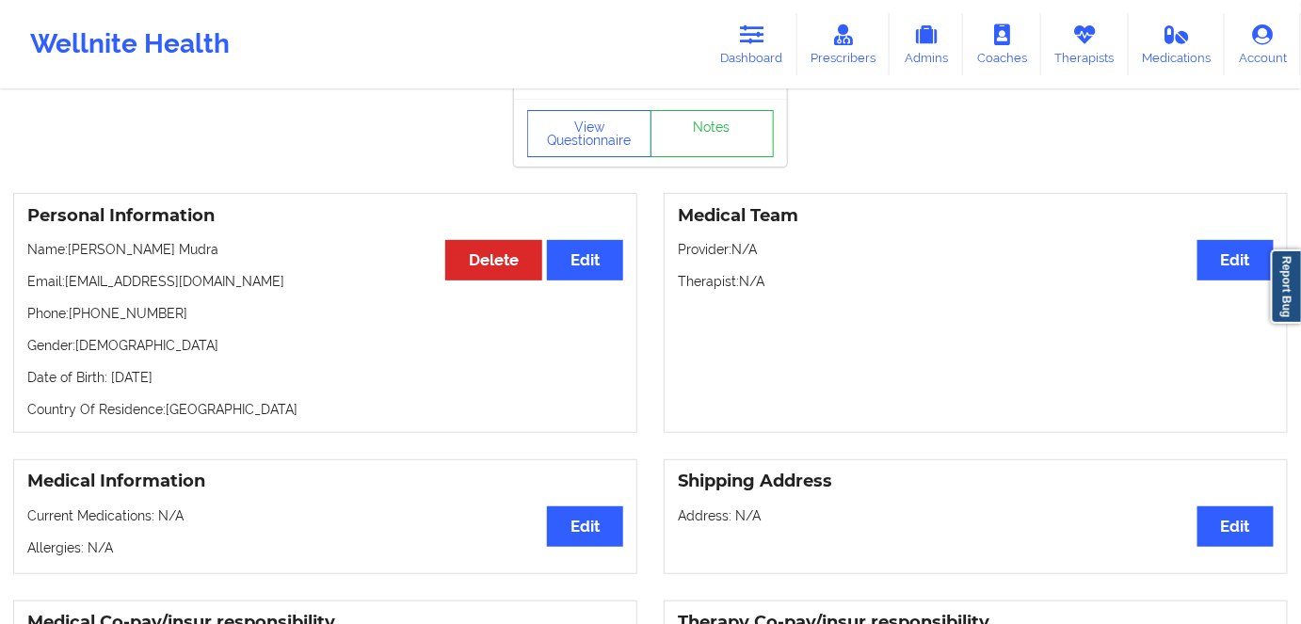
drag, startPoint x: 220, startPoint y: 227, endPoint x: 128, endPoint y: 276, distance: 104.5
click at [73, 240] on p "Name: [PERSON_NAME]" at bounding box center [325, 249] width 596 height 19
copy p "[PERSON_NAME] Mudra"
click at [597, 78] on div "Wellnite Health Dashboard Prescribers Admins Coaches Therapists Medications Acc…" at bounding box center [650, 44] width 1301 height 75
click at [589, 112] on button "View Questionnaire" at bounding box center [589, 133] width 124 height 47
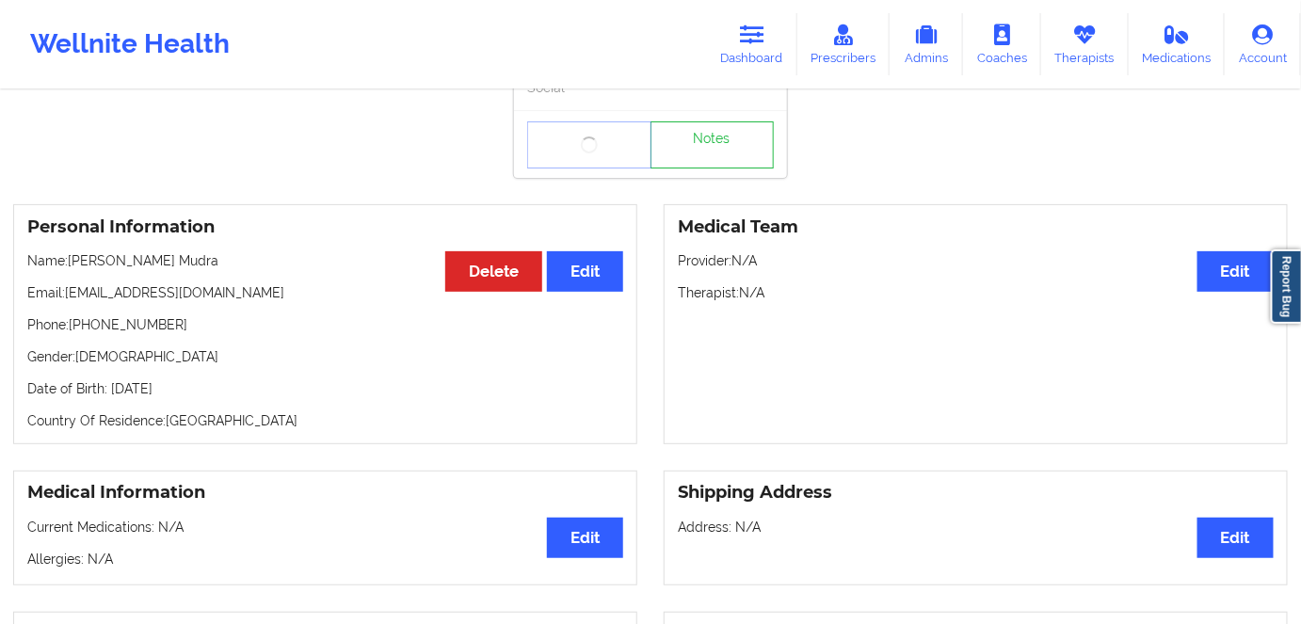
scroll to position [0, 0]
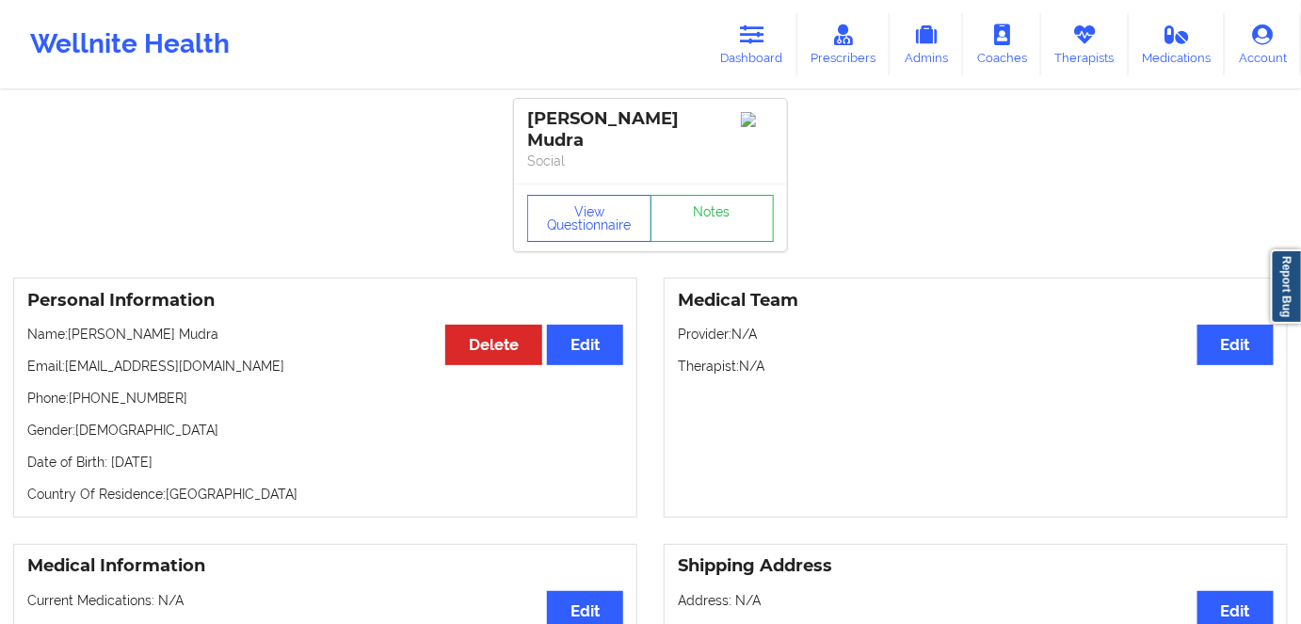
click at [955, 369] on div "Medical Team Edit Provider: N/A Therapist: N/A" at bounding box center [976, 398] width 624 height 240
click at [567, 199] on button "View Questionnaire" at bounding box center [589, 218] width 124 height 47
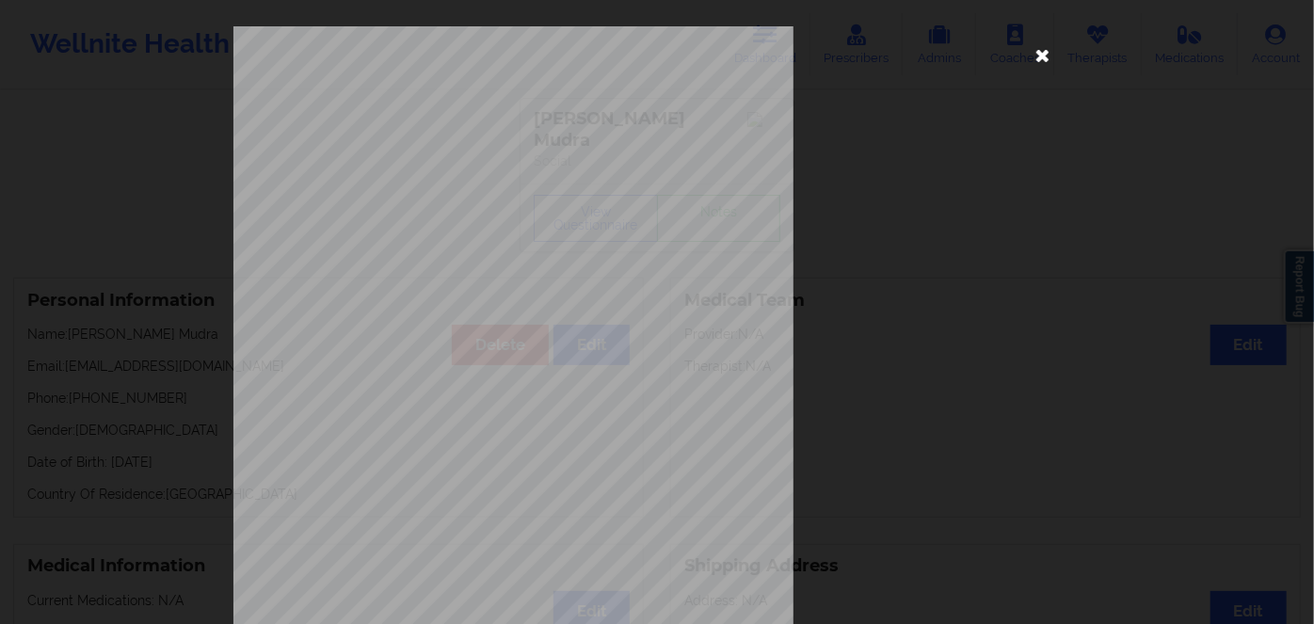
click at [1041, 47] on icon at bounding box center [1043, 55] width 30 height 30
